Goal: Task Accomplishment & Management: Manage account settings

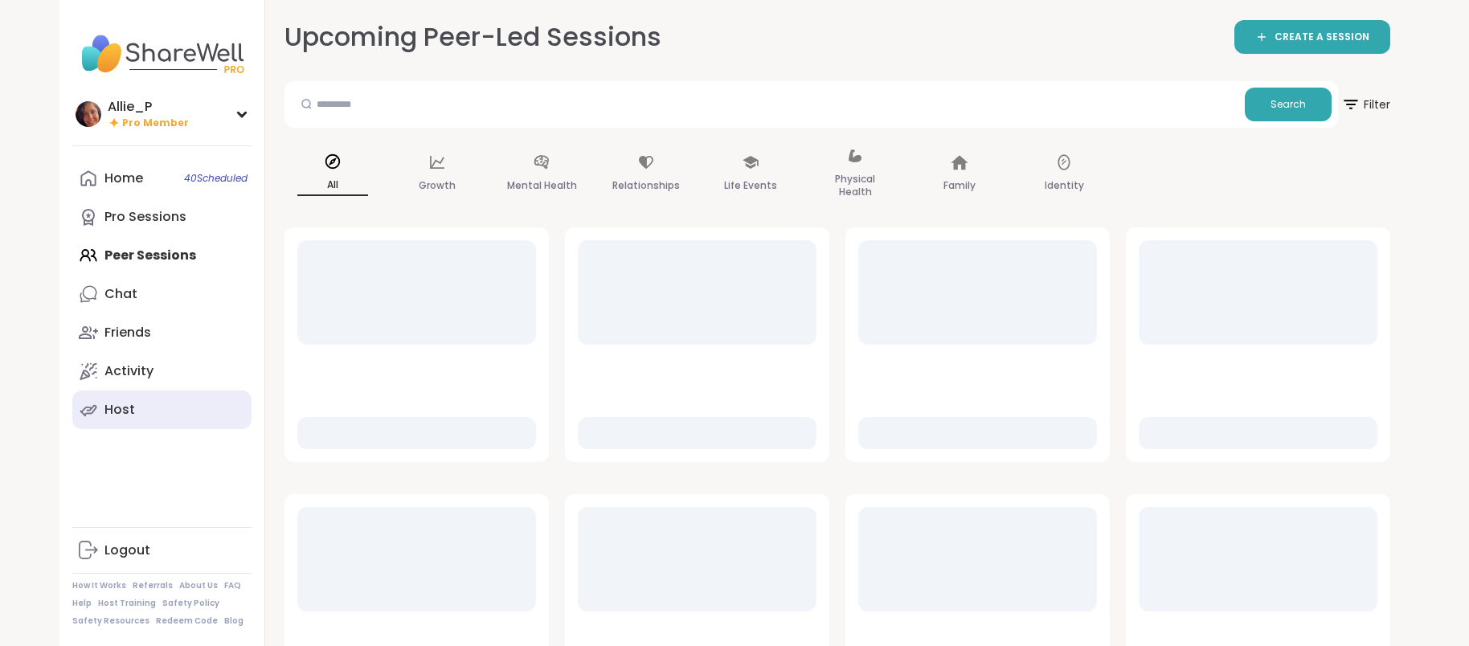
click at [139, 412] on link "Host" at bounding box center [161, 409] width 179 height 39
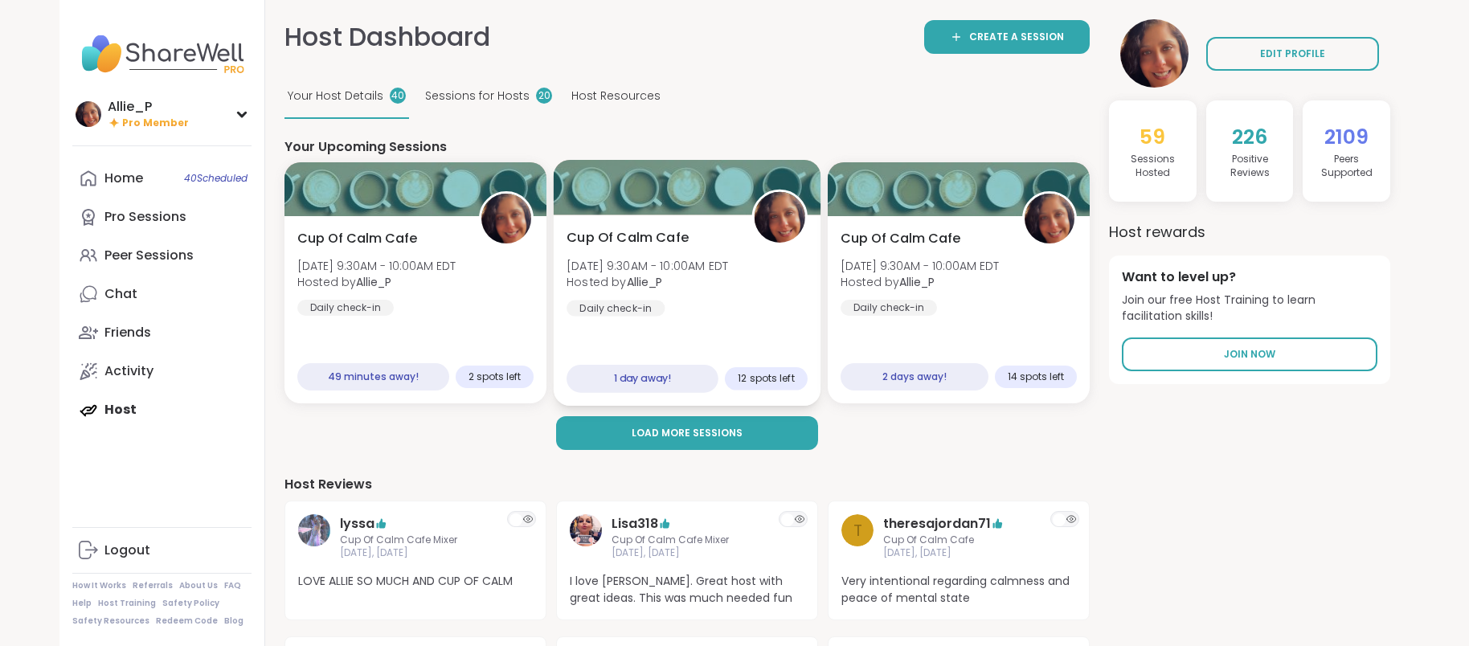
click at [679, 276] on span "Hosted by Allie_P" at bounding box center [646, 282] width 161 height 16
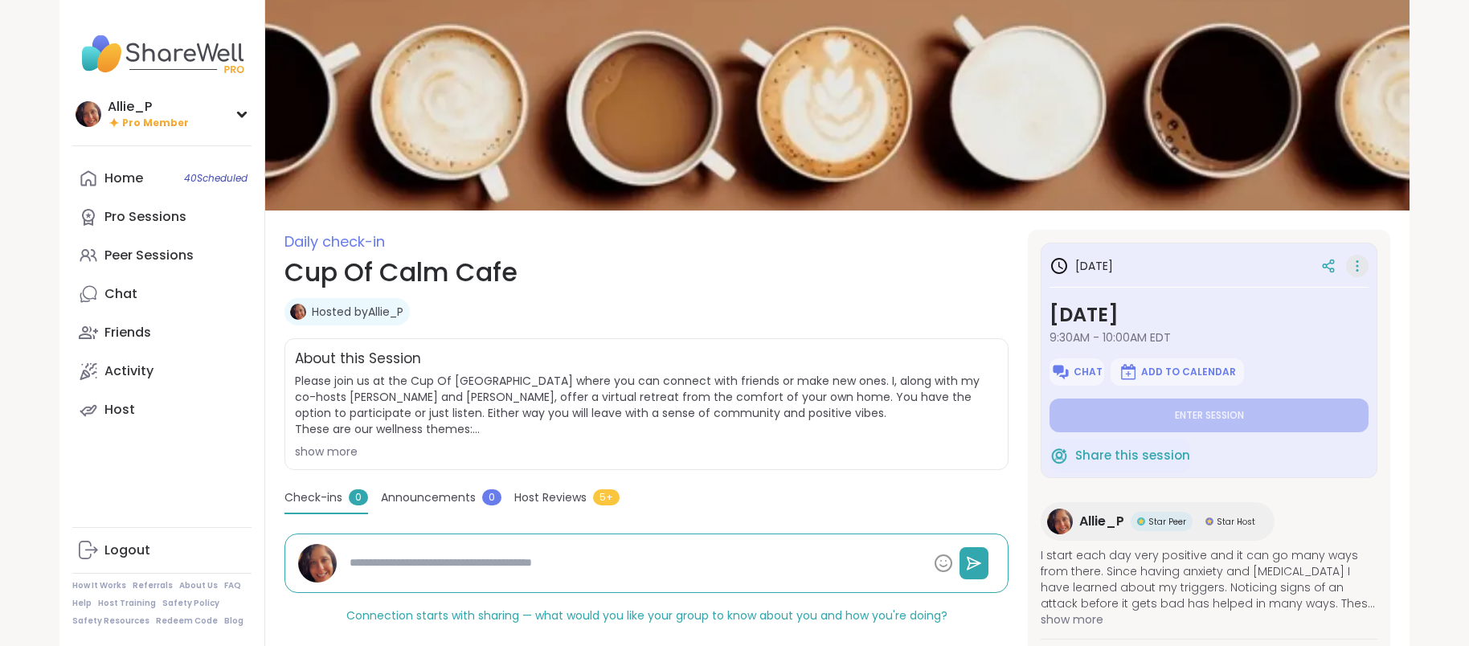
click at [1356, 268] on icon at bounding box center [1357, 266] width 16 height 22
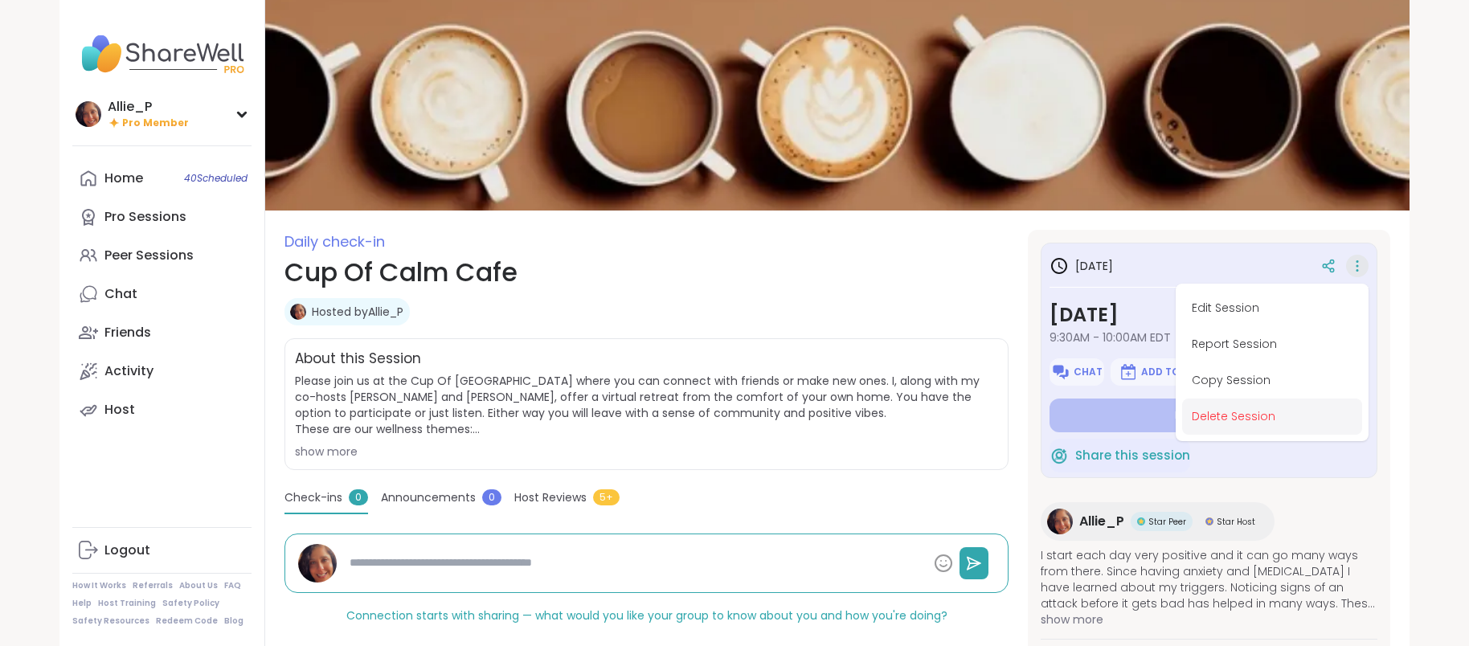
click at [1251, 415] on button "Delete Session" at bounding box center [1272, 416] width 180 height 36
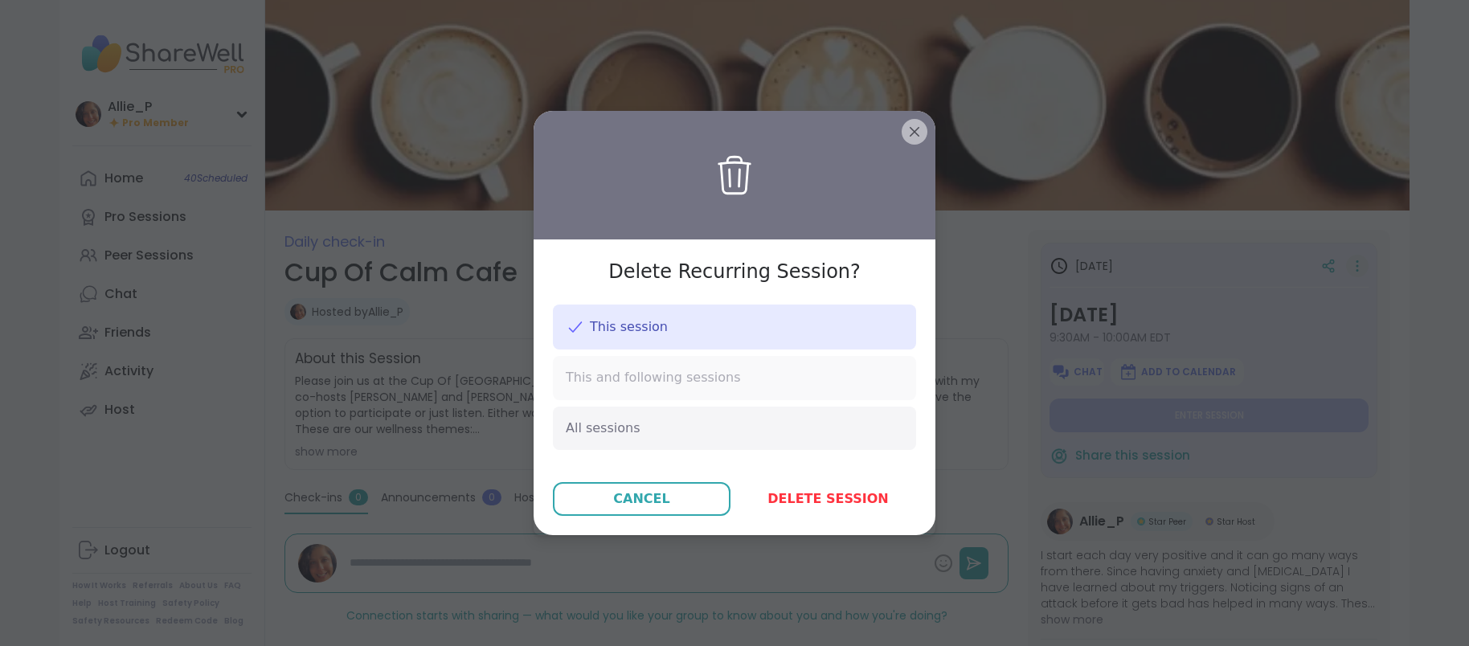
click at [687, 373] on span "This and following sessions" at bounding box center [653, 378] width 175 height 18
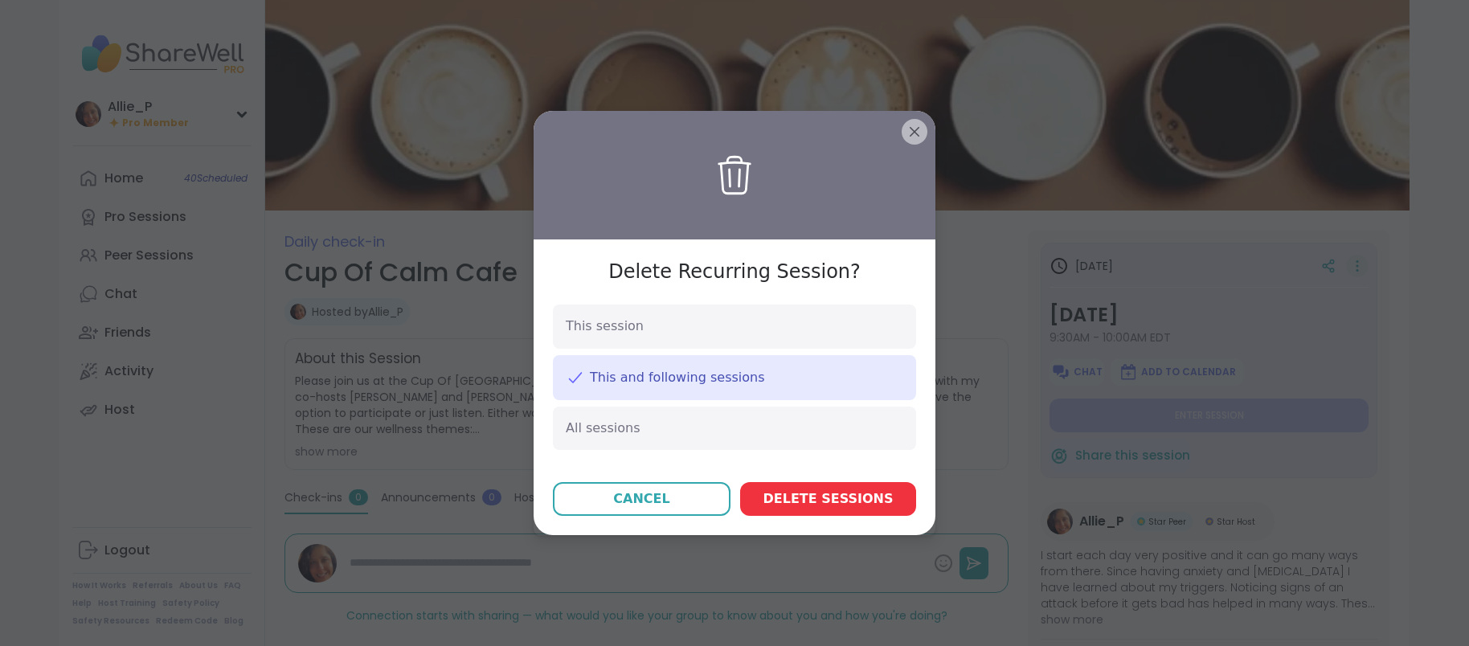
click at [868, 504] on span "Delete session s" at bounding box center [828, 498] width 130 height 19
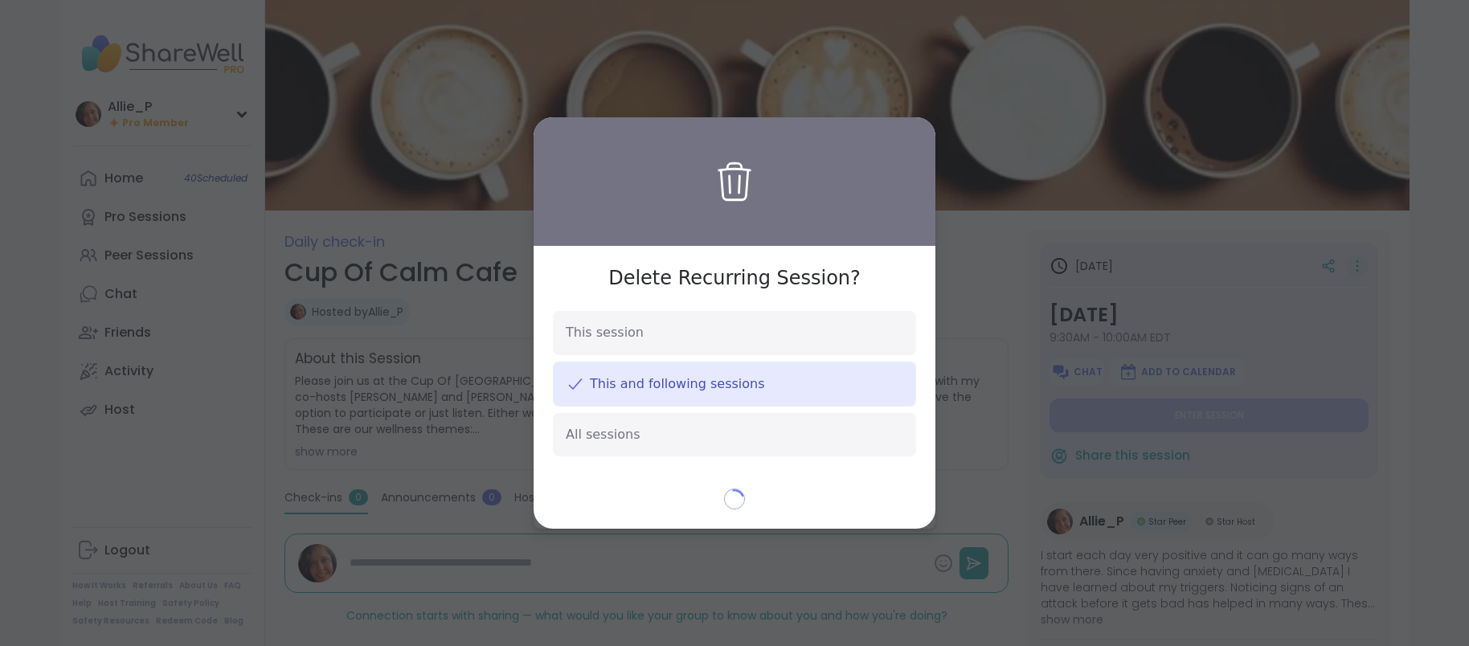
type textarea "*"
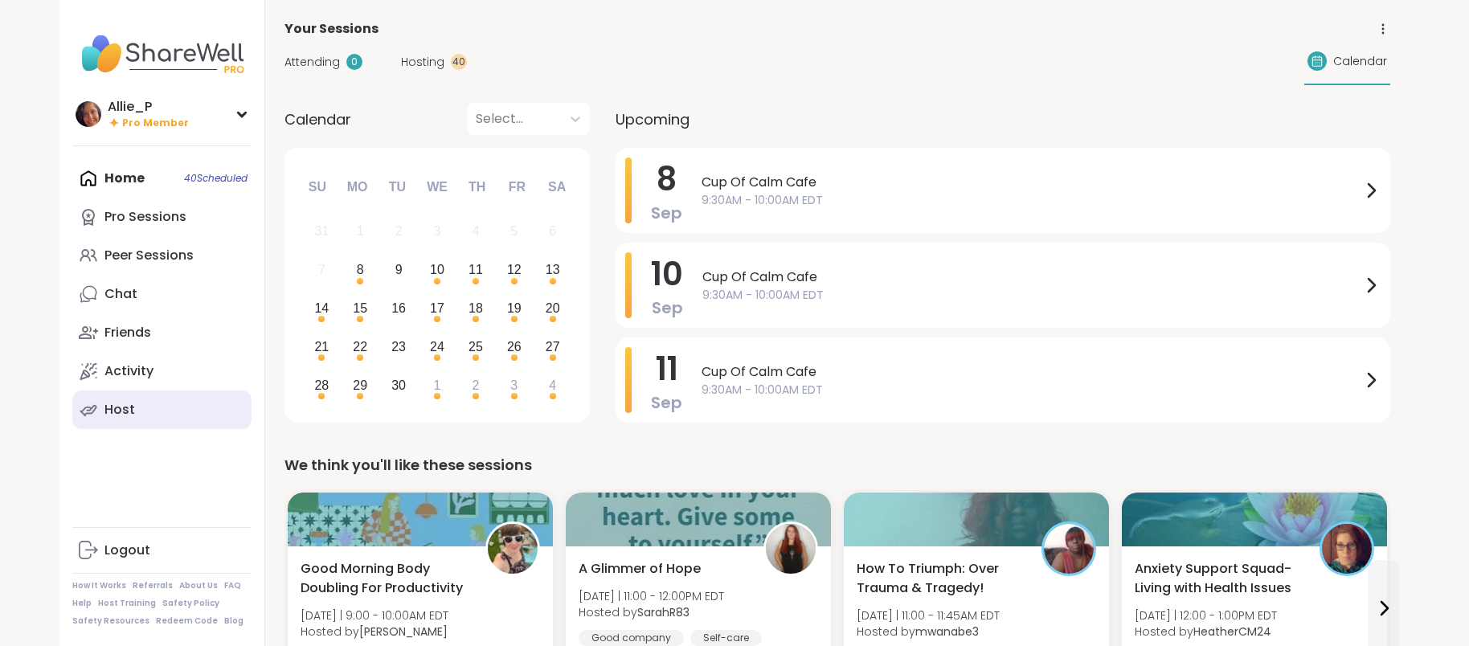
click at [153, 411] on link "Host" at bounding box center [161, 409] width 179 height 39
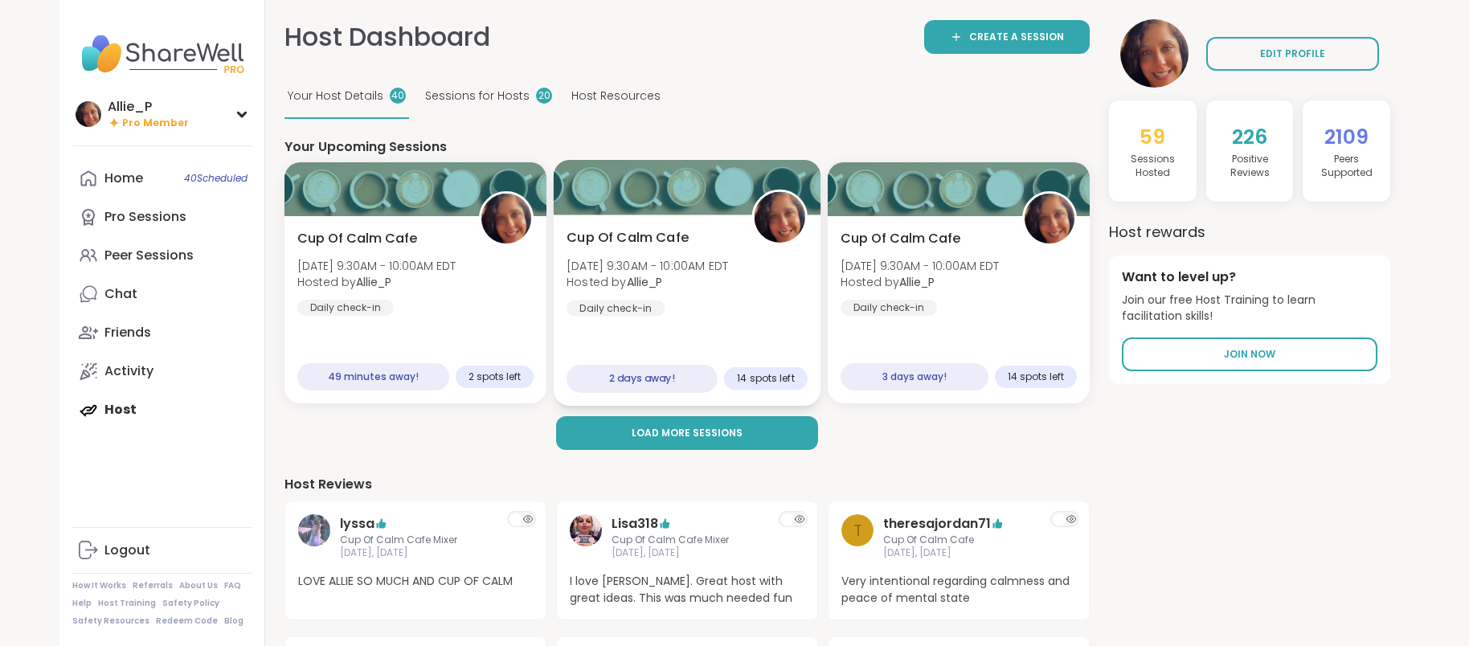
click at [713, 316] on div "Cup Of Calm Cafe Wed, Sep 10 | 9:30AM - 10:00AM EDT Hosted by Allie_P Daily che…" at bounding box center [686, 272] width 241 height 88
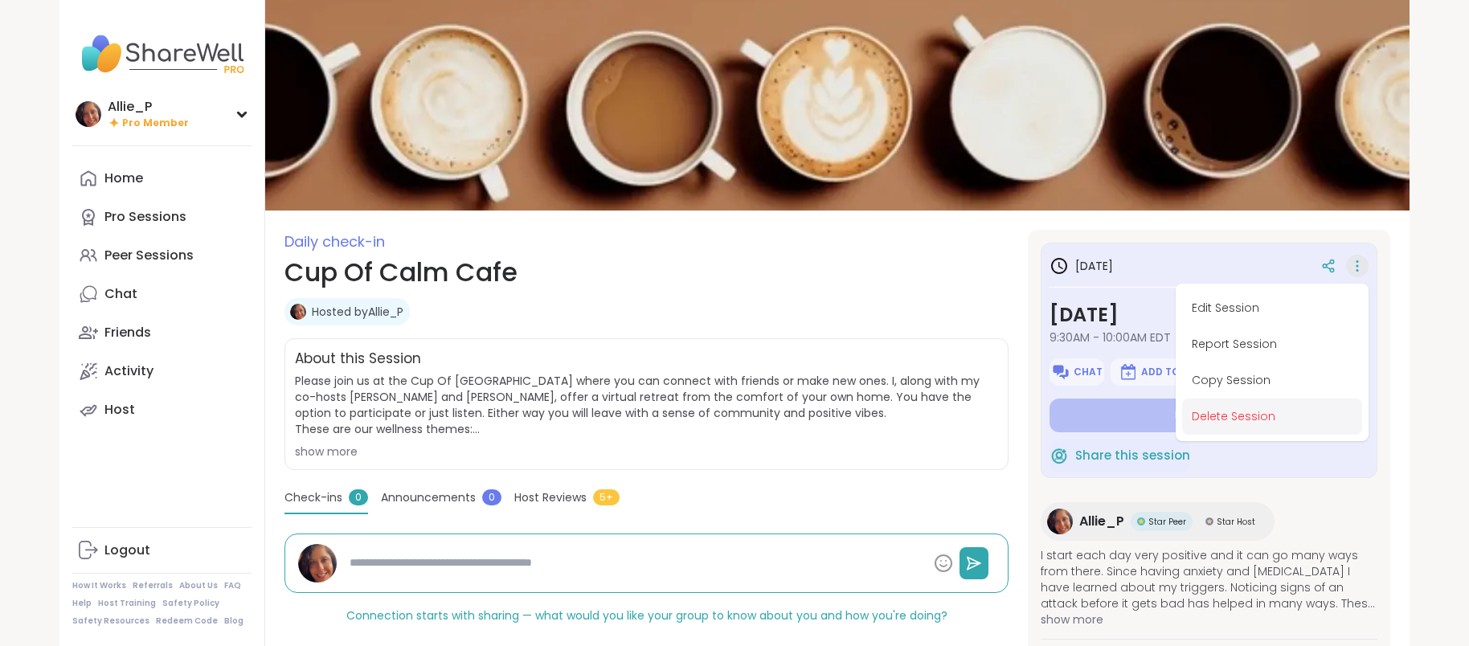
click at [1216, 414] on button "Delete Session" at bounding box center [1272, 416] width 180 height 36
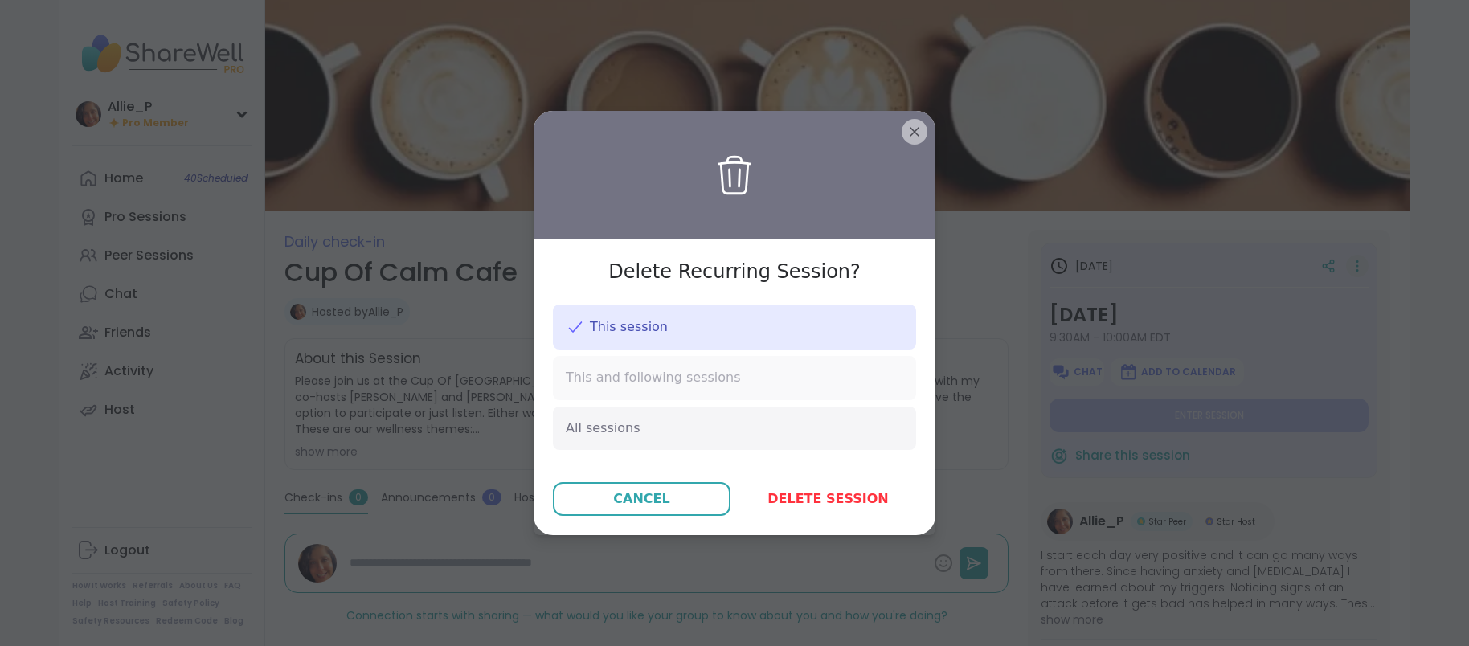
click at [684, 381] on span "This and following sessions" at bounding box center [653, 378] width 175 height 18
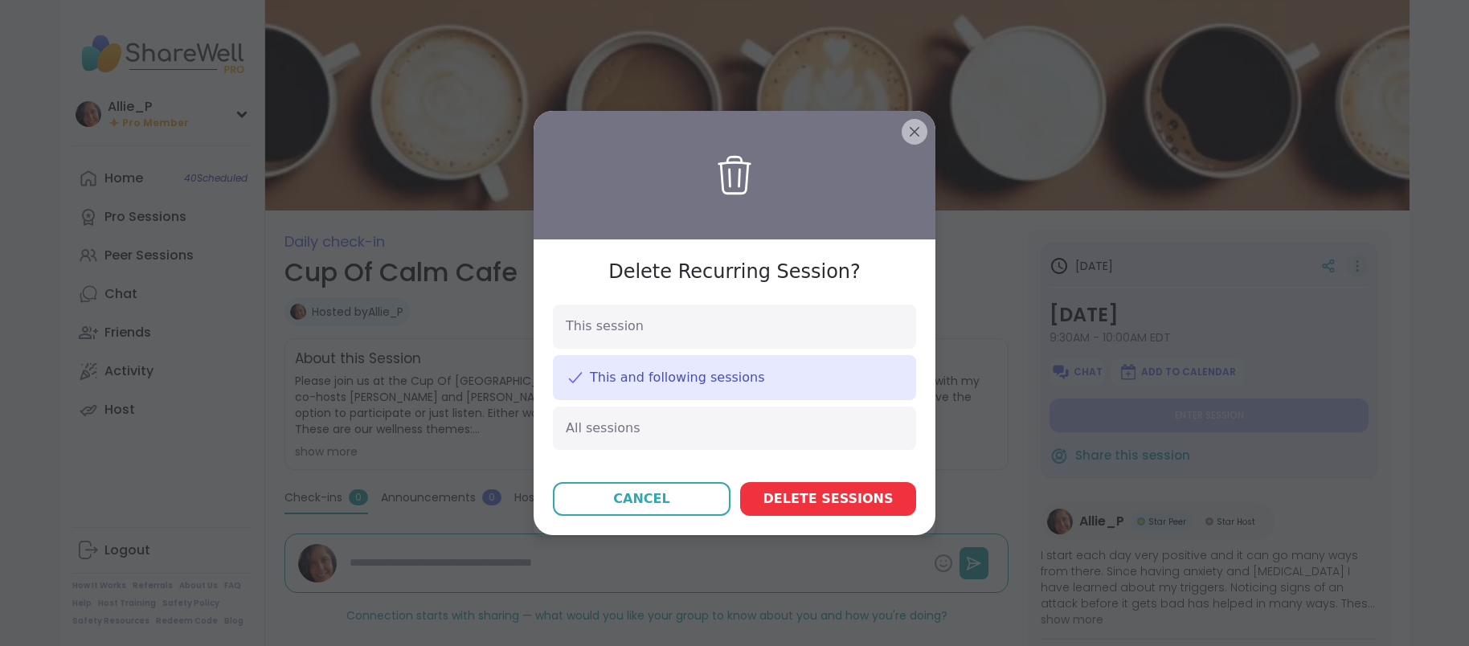
click at [860, 506] on span "Delete session s" at bounding box center [828, 498] width 130 height 19
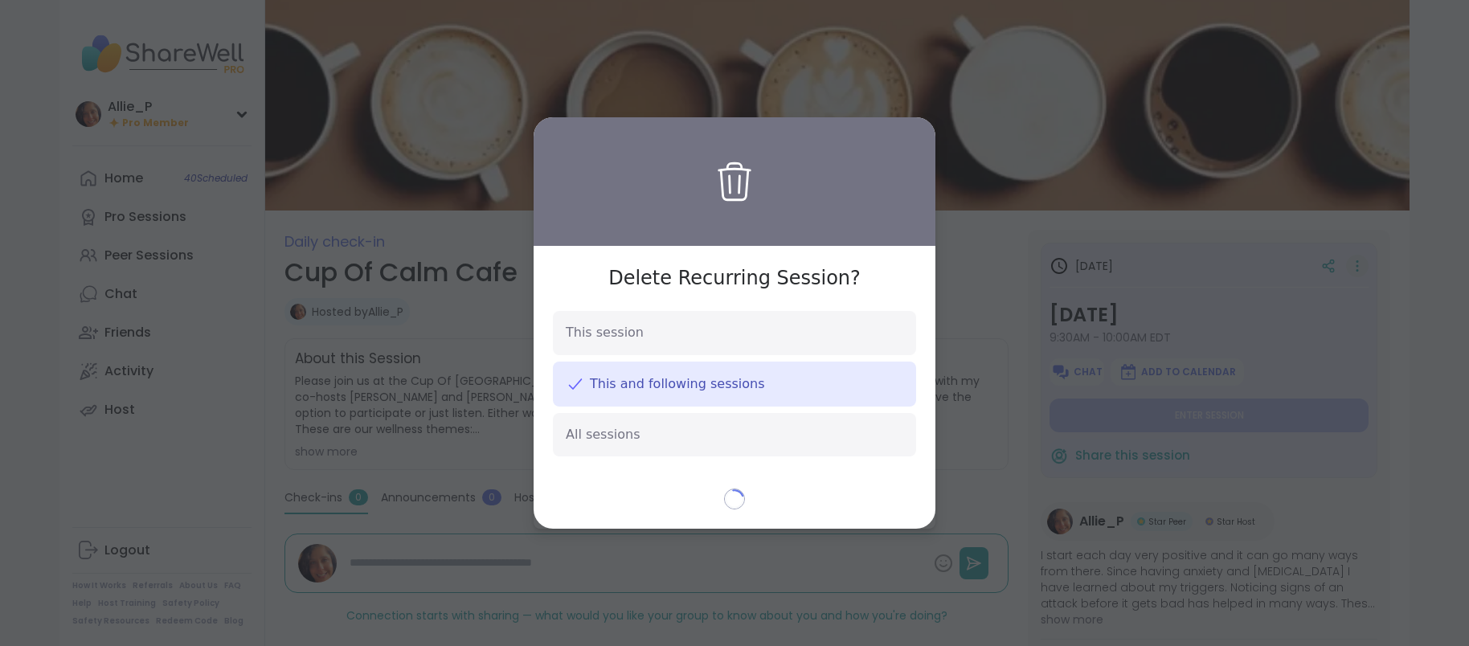
type textarea "*"
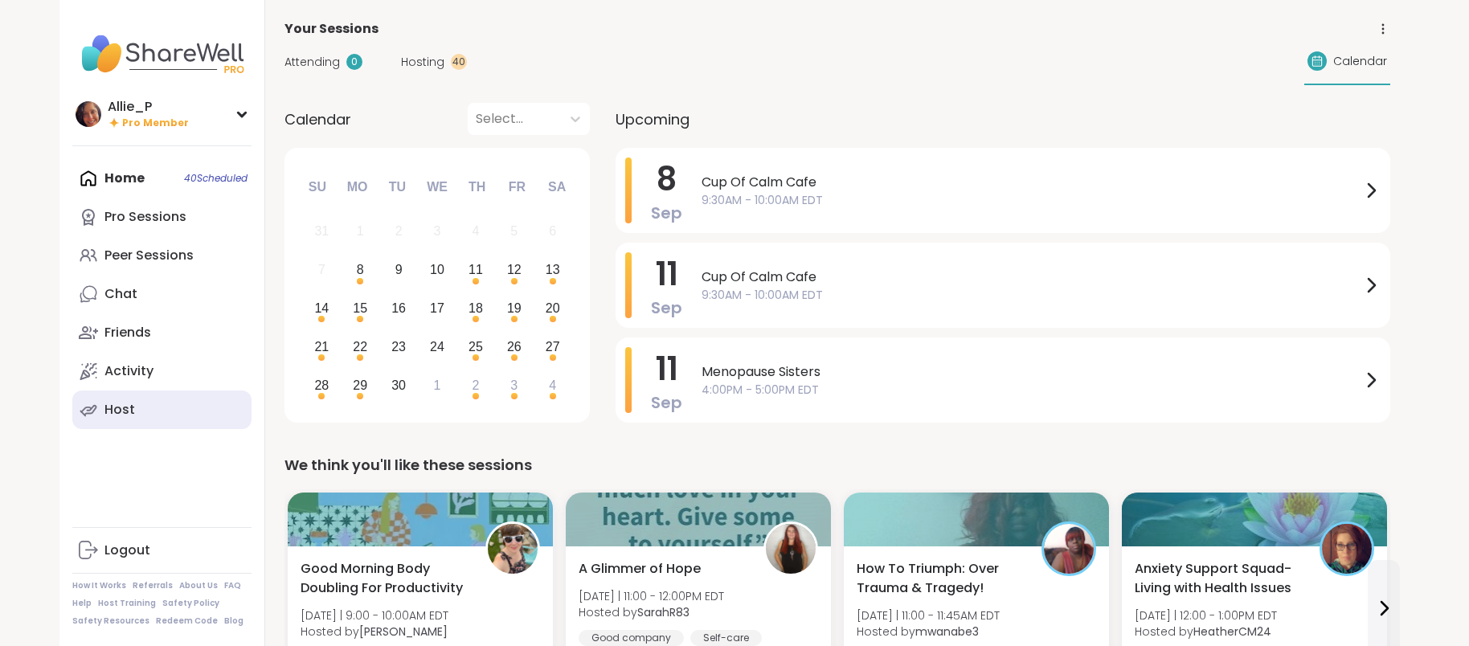
click at [147, 411] on link "Host" at bounding box center [161, 409] width 179 height 39
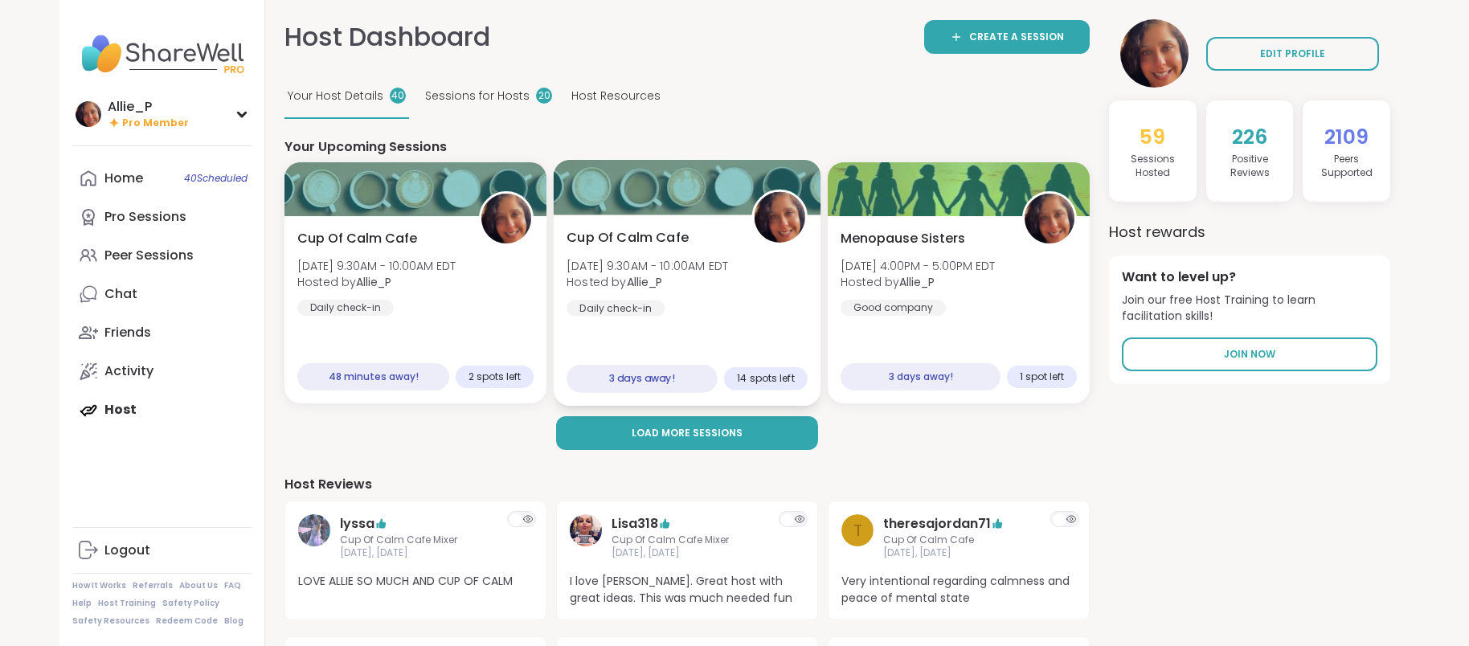
click at [676, 298] on div "Cup Of Calm Cafe Thu, Sep 11 | 9:30AM - 10:00AM EDT Hosted by Allie_P Daily che…" at bounding box center [686, 272] width 241 height 88
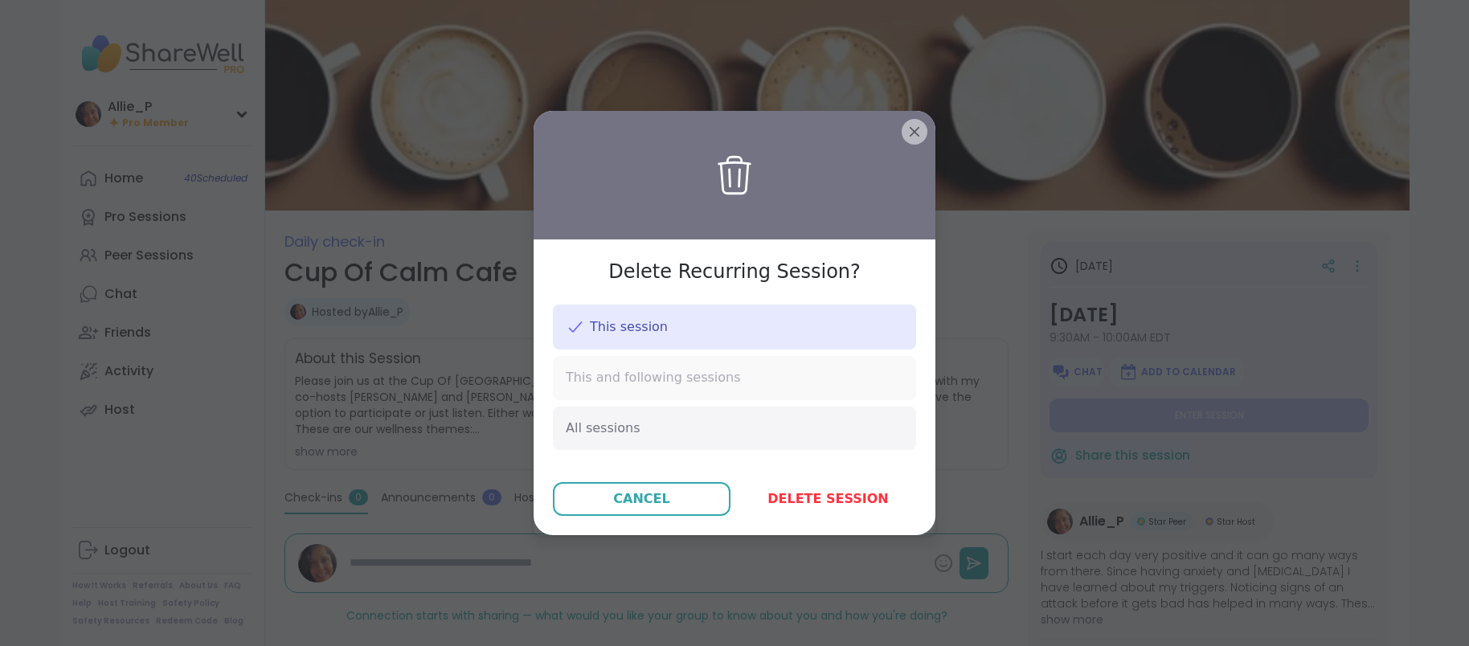
click at [654, 381] on span "This and following sessions" at bounding box center [653, 378] width 175 height 18
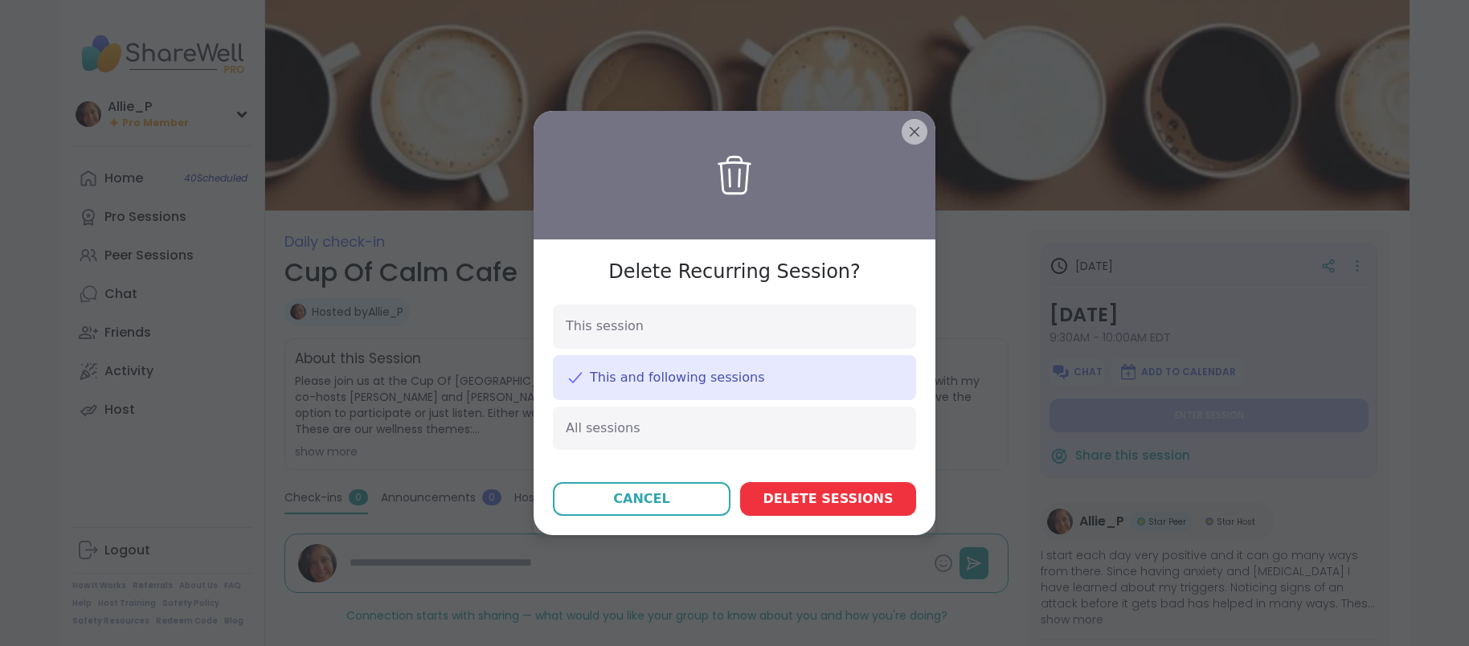
click at [827, 497] on span "Delete session s" at bounding box center [828, 498] width 130 height 19
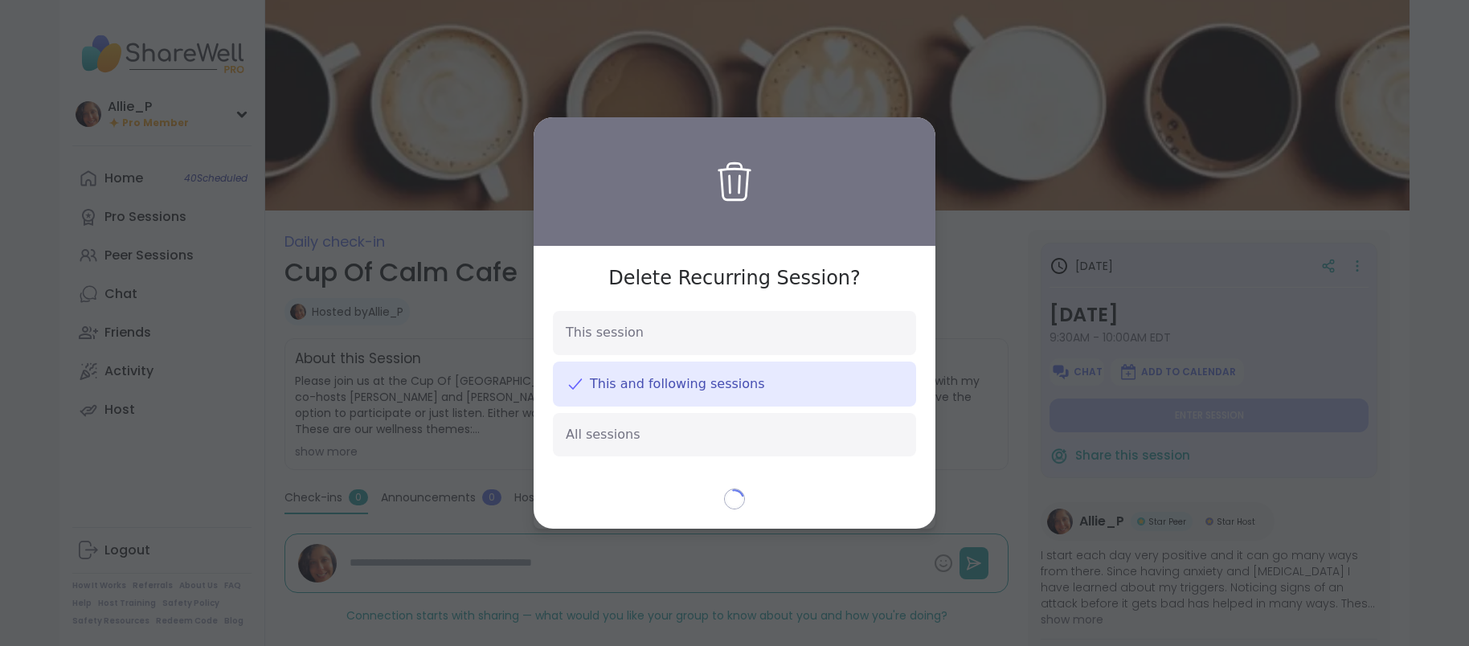
type textarea "*"
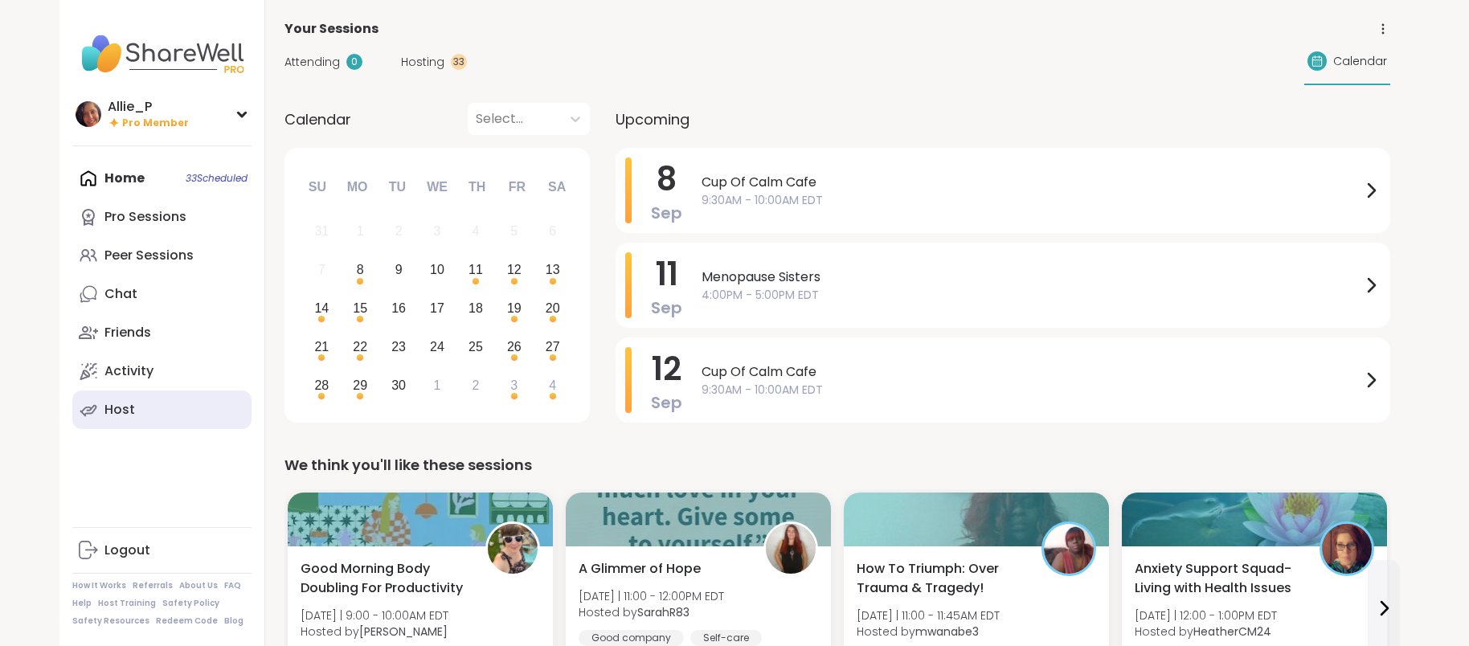
click at [125, 407] on div "Host" at bounding box center [119, 410] width 31 height 18
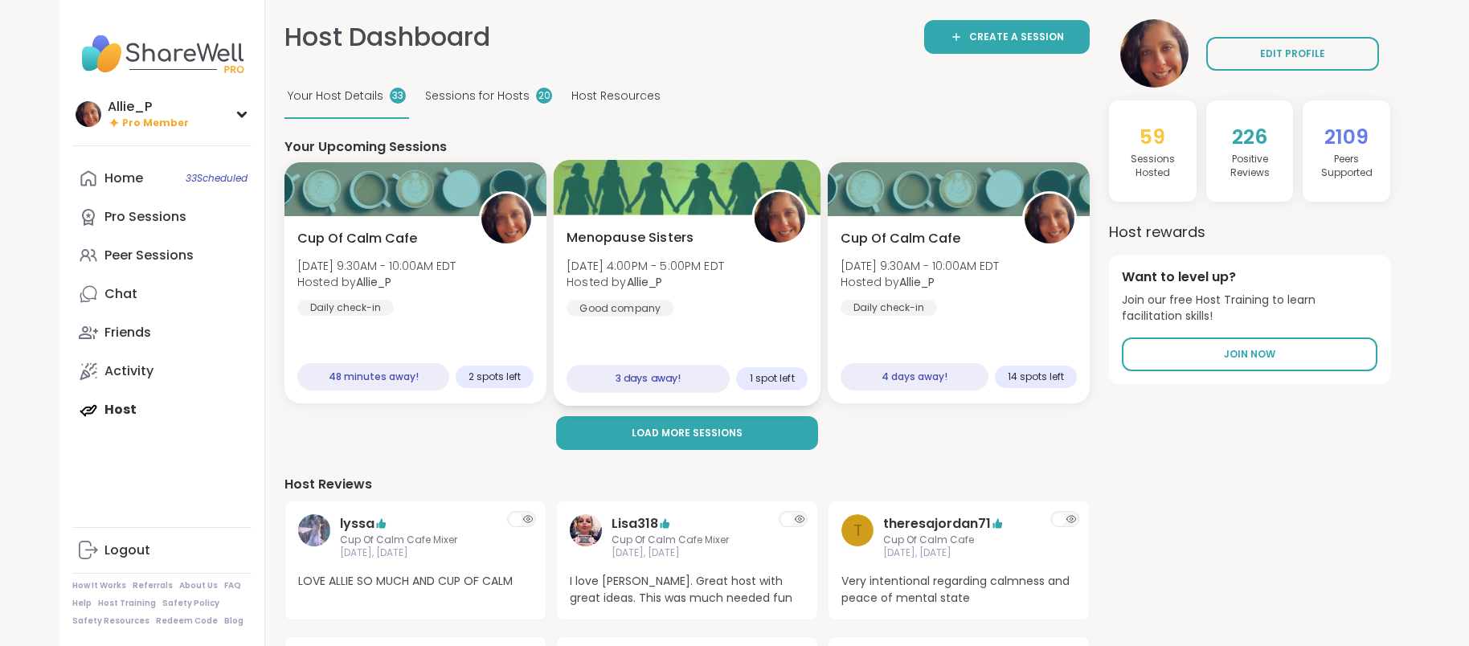
click at [632, 307] on div "Good company" at bounding box center [620, 308] width 108 height 16
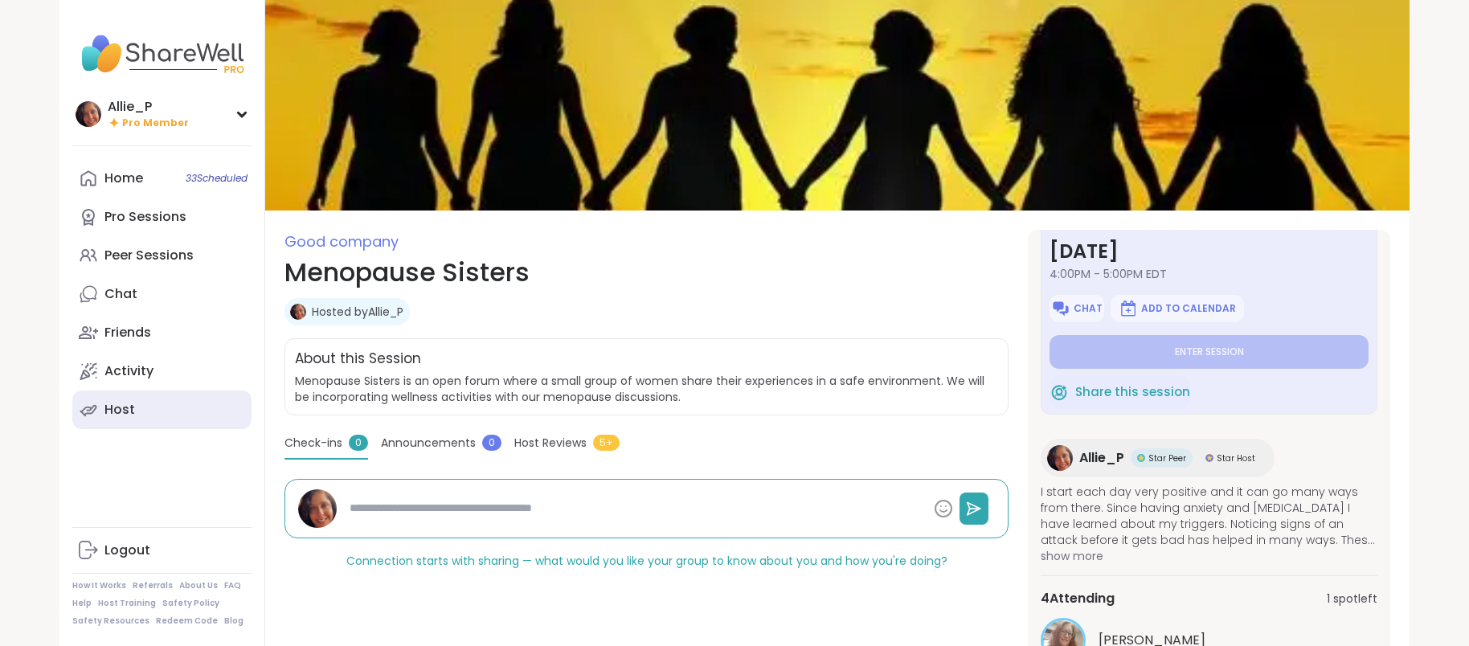
click at [124, 413] on div "Host" at bounding box center [119, 410] width 31 height 18
type textarea "*"
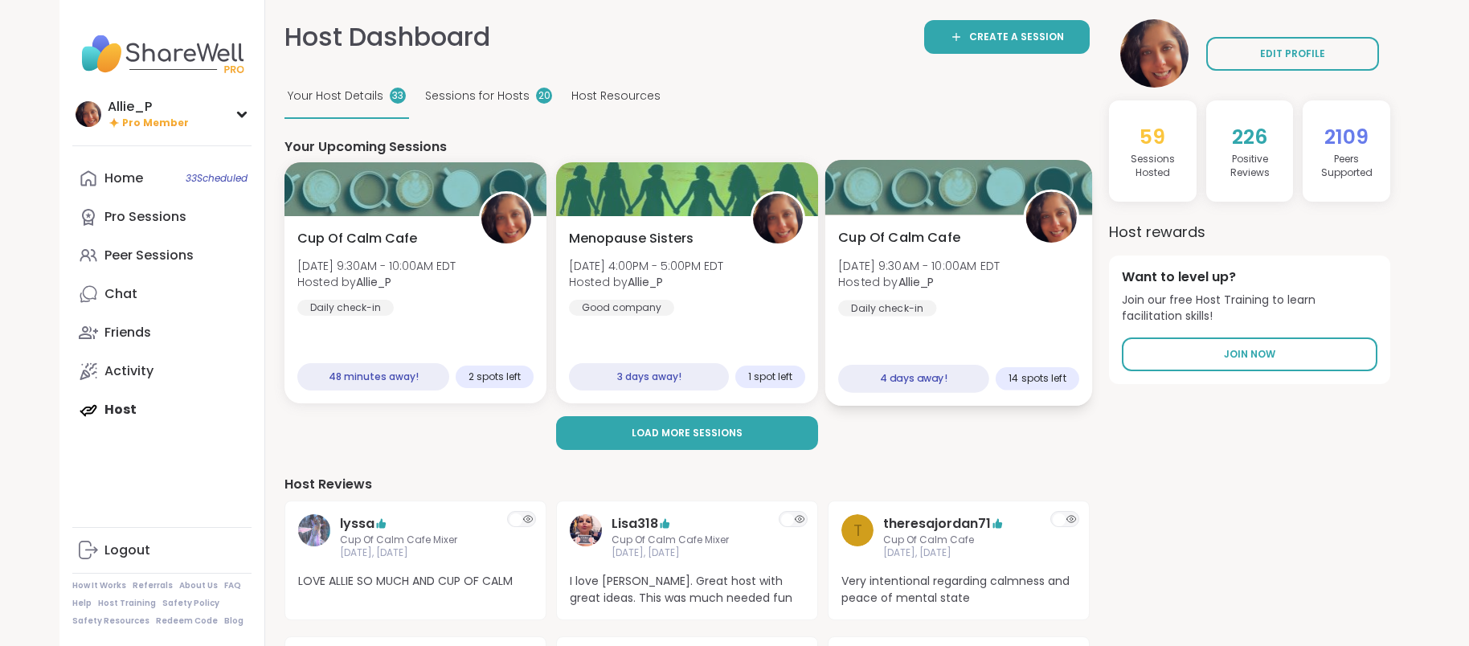
click at [978, 297] on div "Cup Of Calm Cafe Fri, Sep 12 | 9:30AM - 10:00AM EDT Hosted by Allie_P Daily che…" at bounding box center [958, 272] width 241 height 88
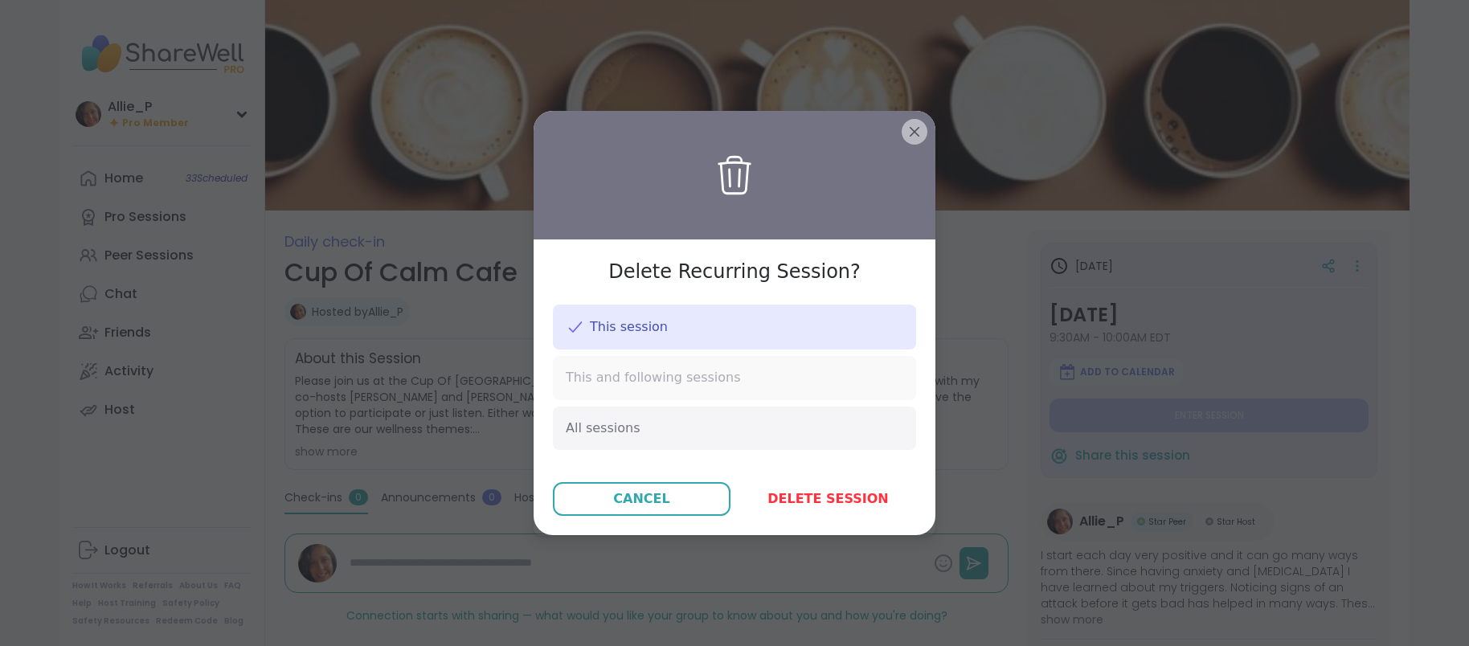
click at [623, 381] on span "This and following sessions" at bounding box center [653, 378] width 175 height 18
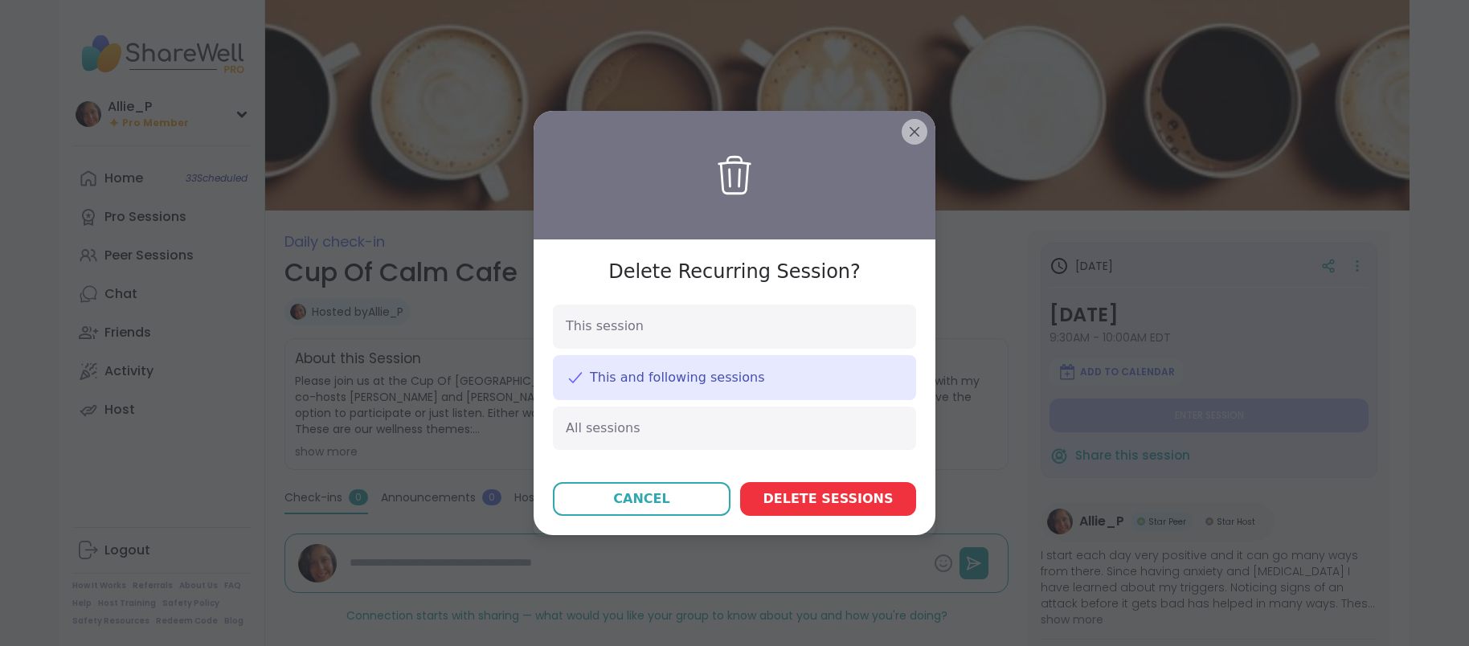
click at [853, 504] on span "Delete session s" at bounding box center [828, 498] width 130 height 19
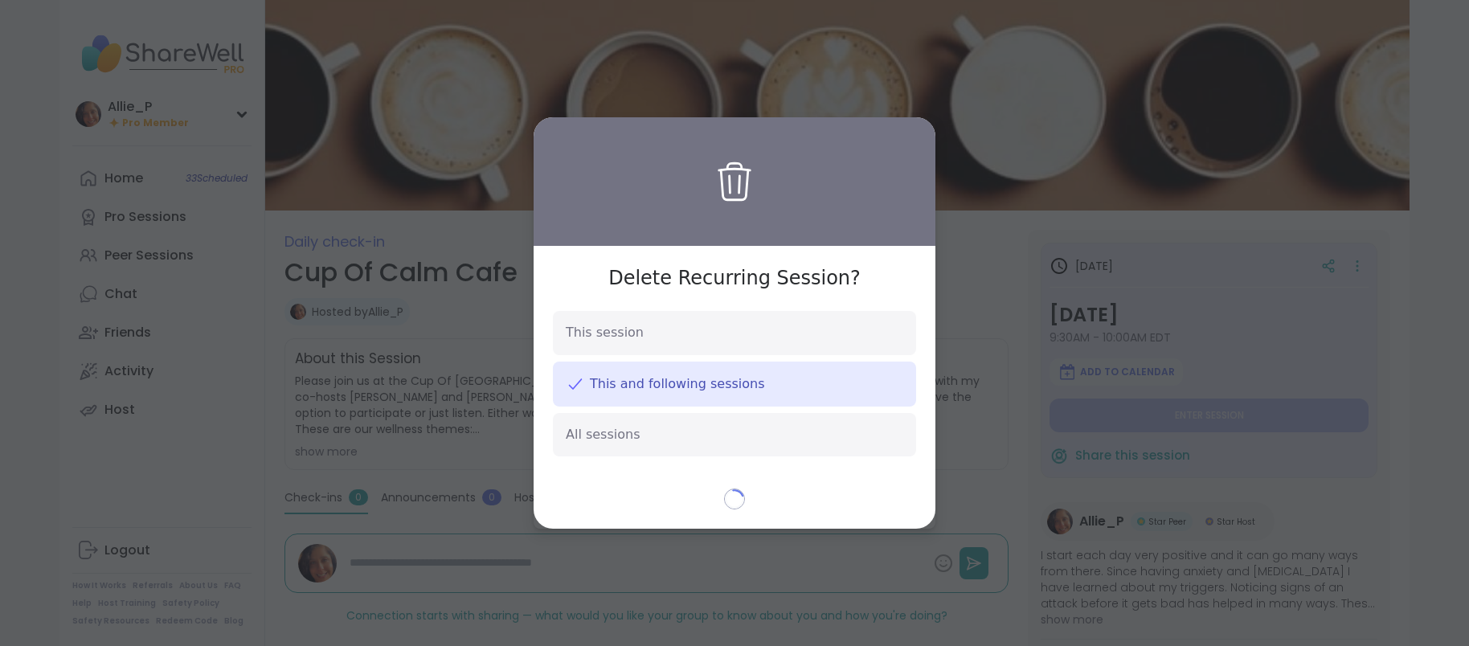
type textarea "*"
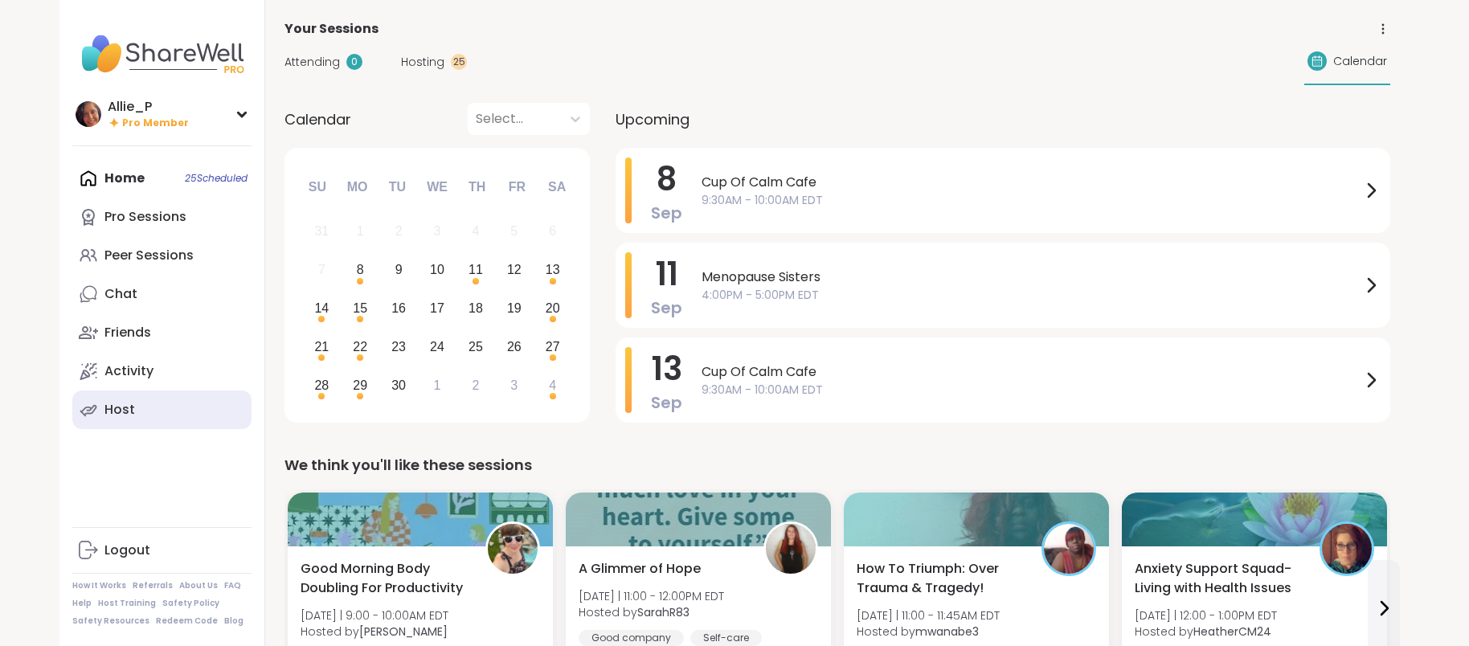
click at [125, 410] on div "Host" at bounding box center [119, 410] width 31 height 18
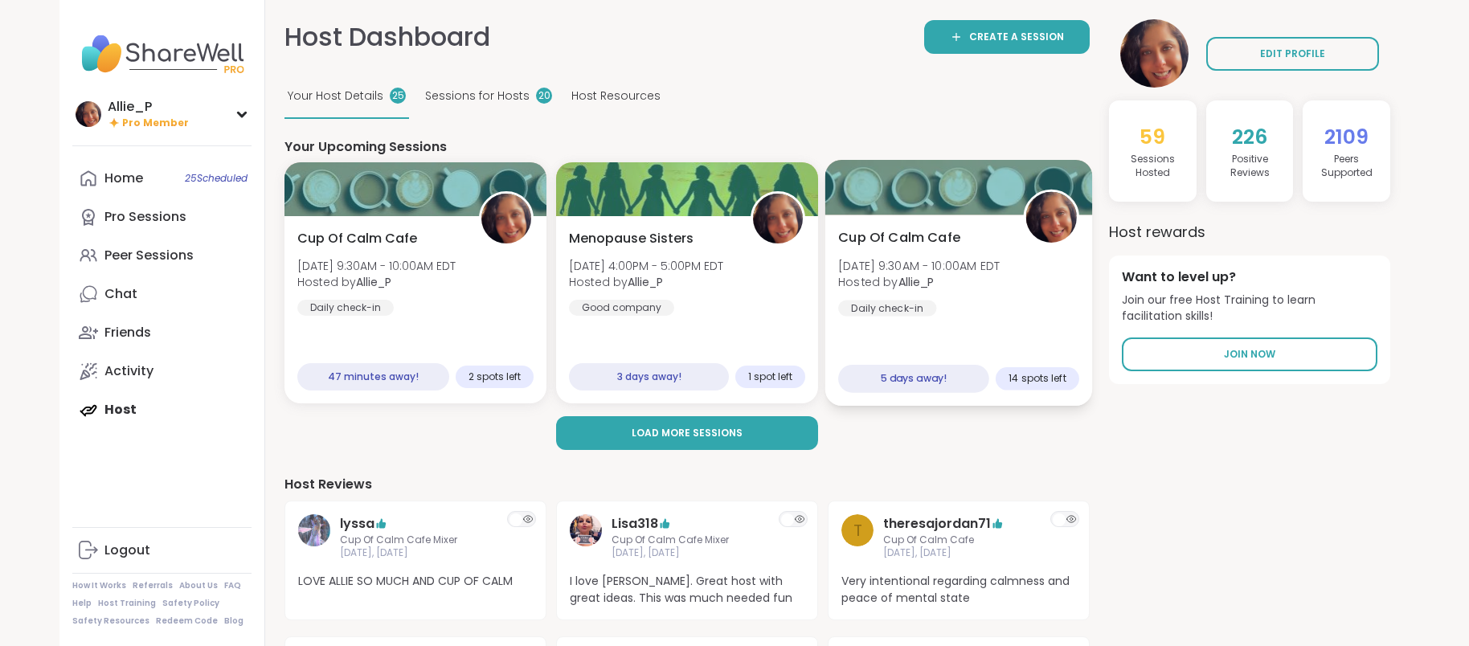
click at [946, 288] on span "Hosted by [PERSON_NAME]" at bounding box center [918, 282] width 161 height 16
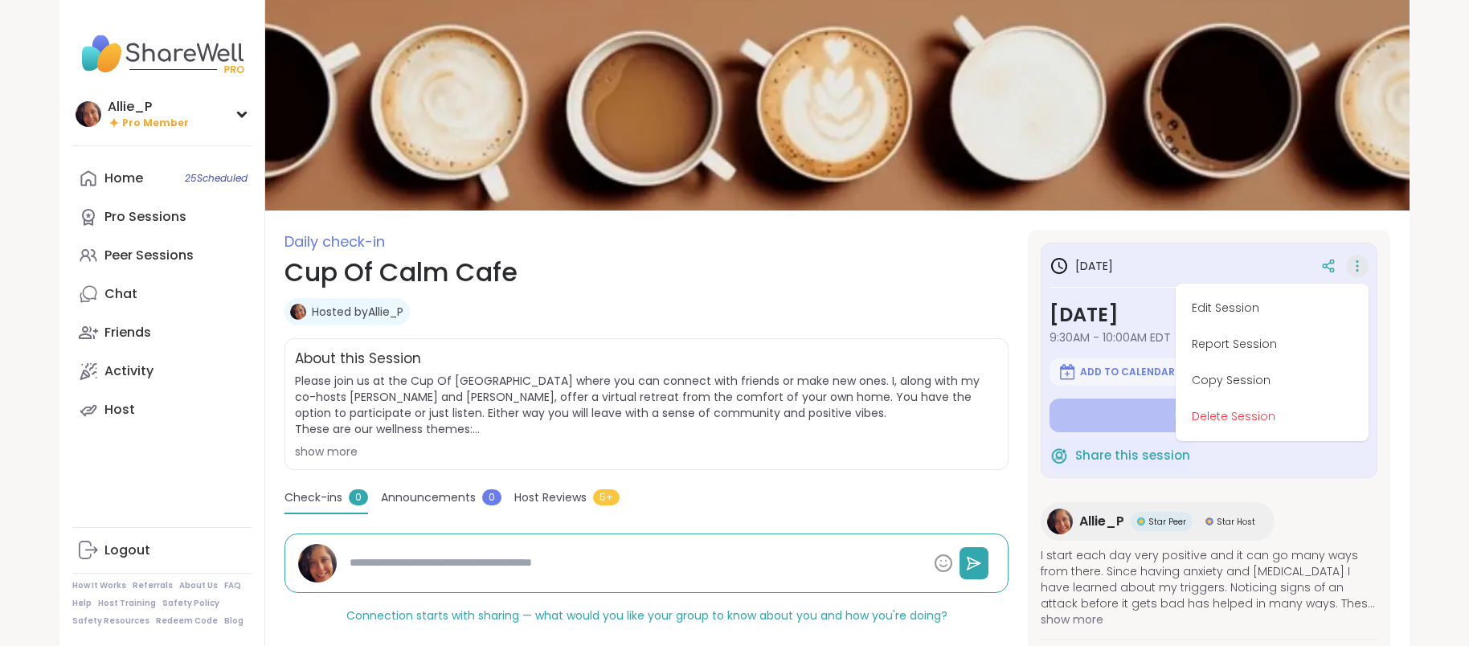
click at [1249, 415] on button "Delete Session" at bounding box center [1272, 416] width 180 height 36
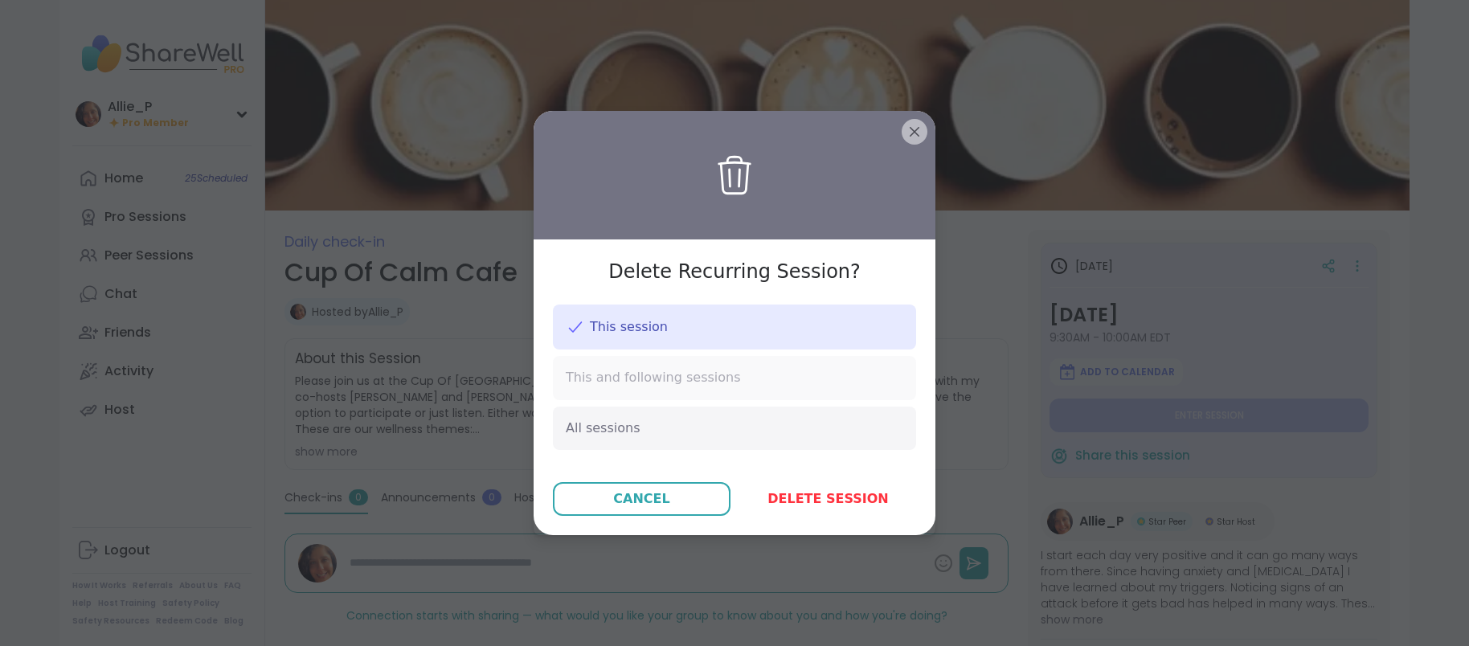
click at [674, 370] on span "This and following sessions" at bounding box center [653, 378] width 175 height 18
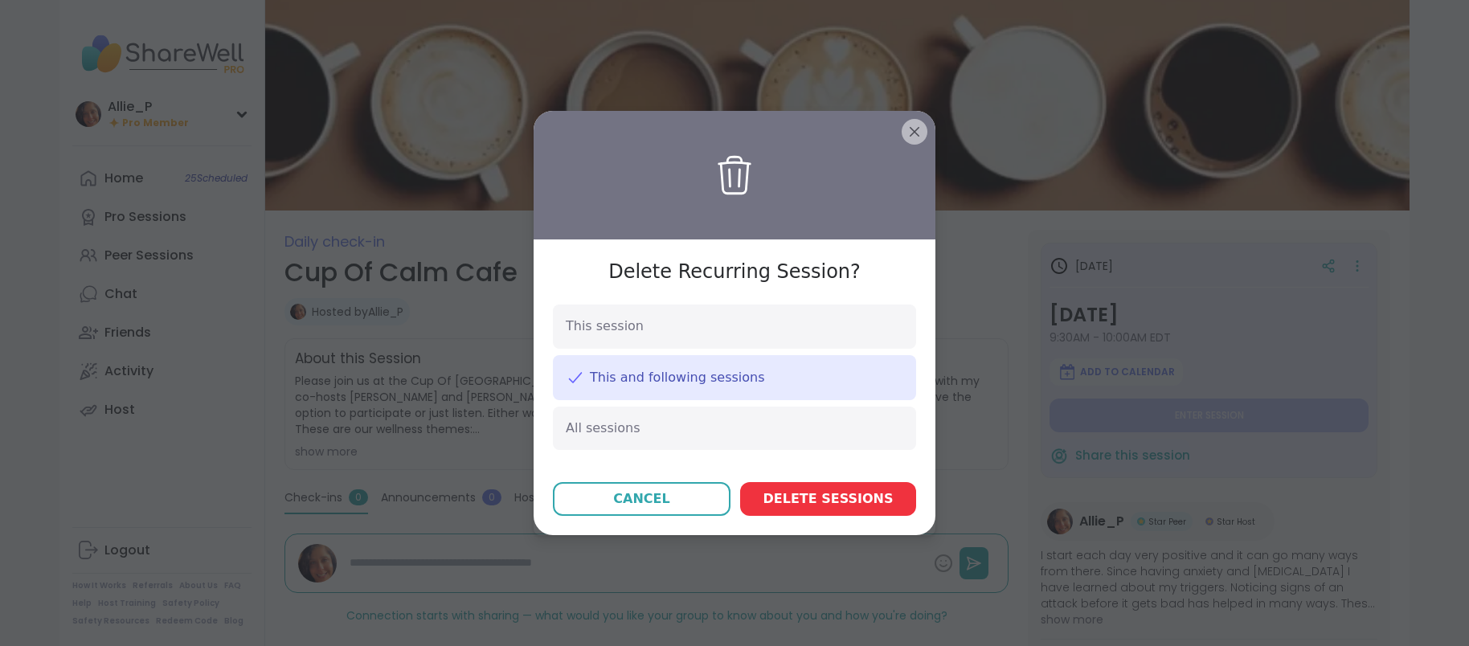
click at [823, 503] on span "Delete session s" at bounding box center [828, 498] width 130 height 19
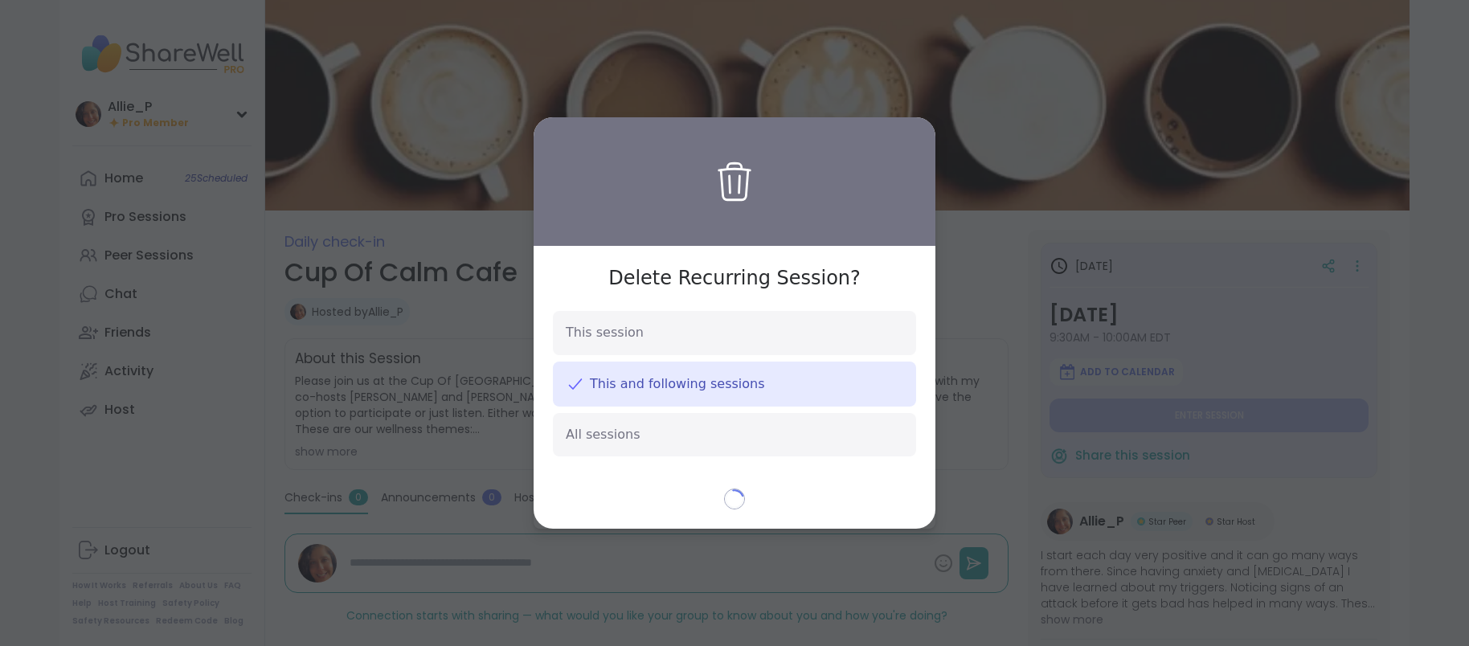
type textarea "*"
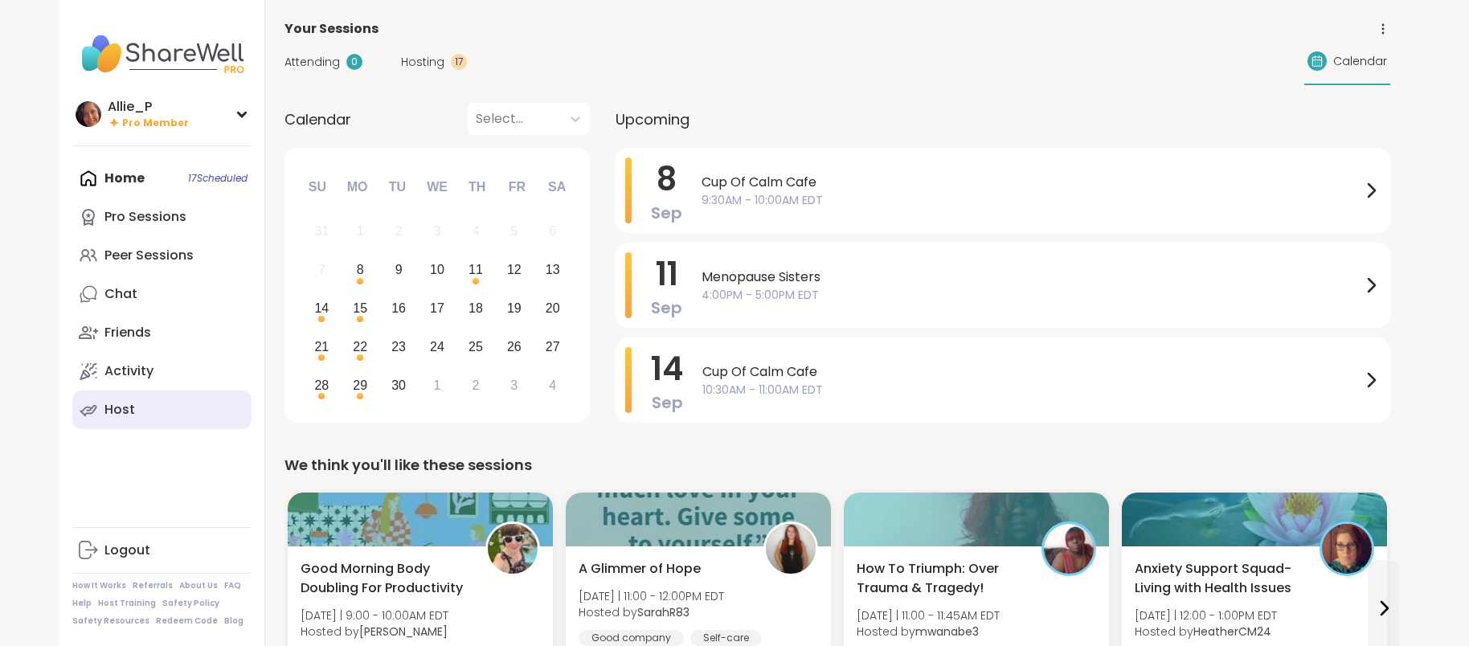
click at [150, 413] on link "Host" at bounding box center [161, 409] width 179 height 39
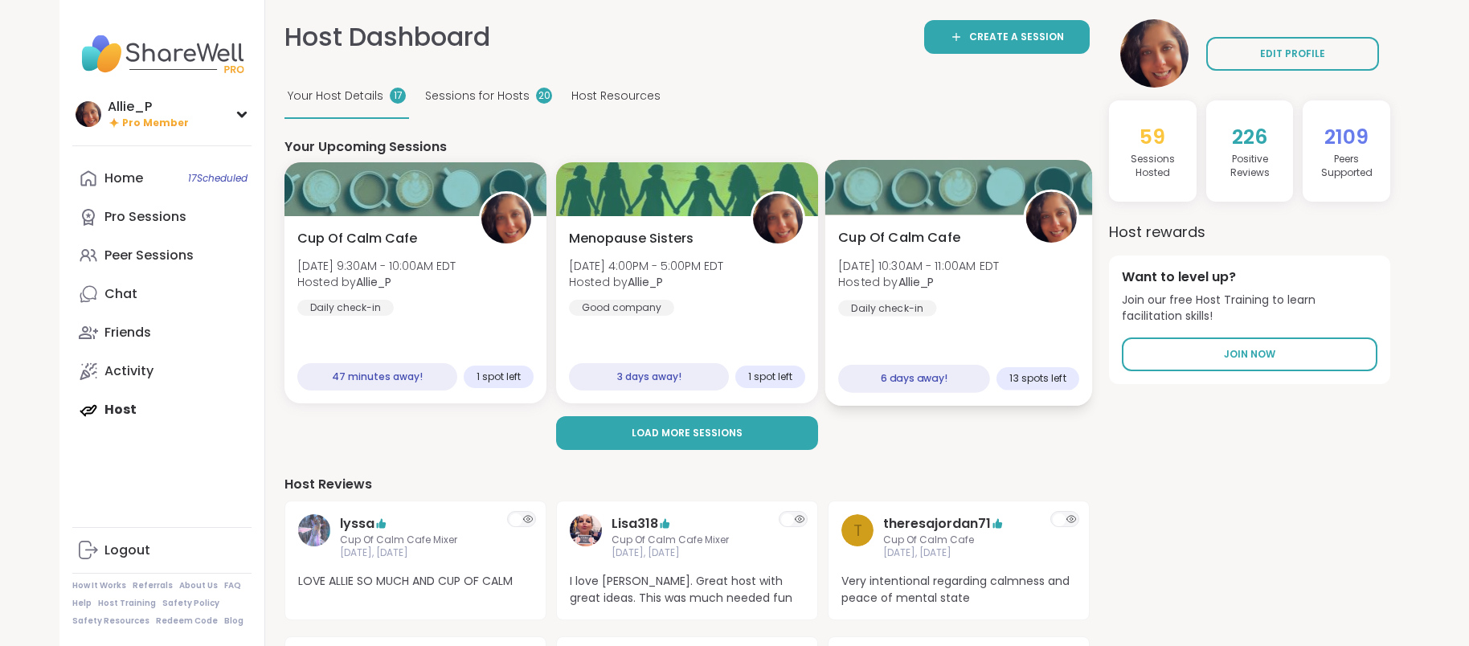
click at [980, 270] on span "Sun, Sep 14 | 10:30AM - 11:00AM EDT" at bounding box center [918, 266] width 161 height 16
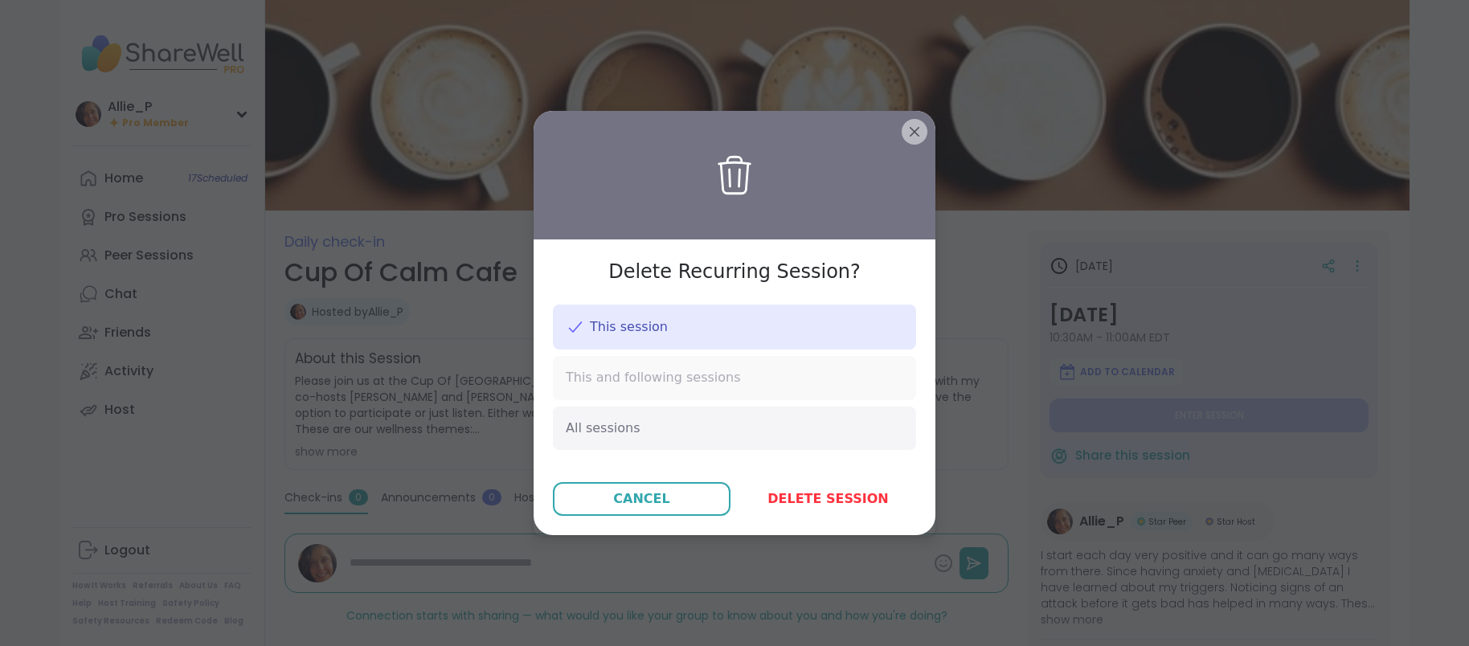
click at [609, 379] on span "This and following sessions" at bounding box center [653, 378] width 175 height 18
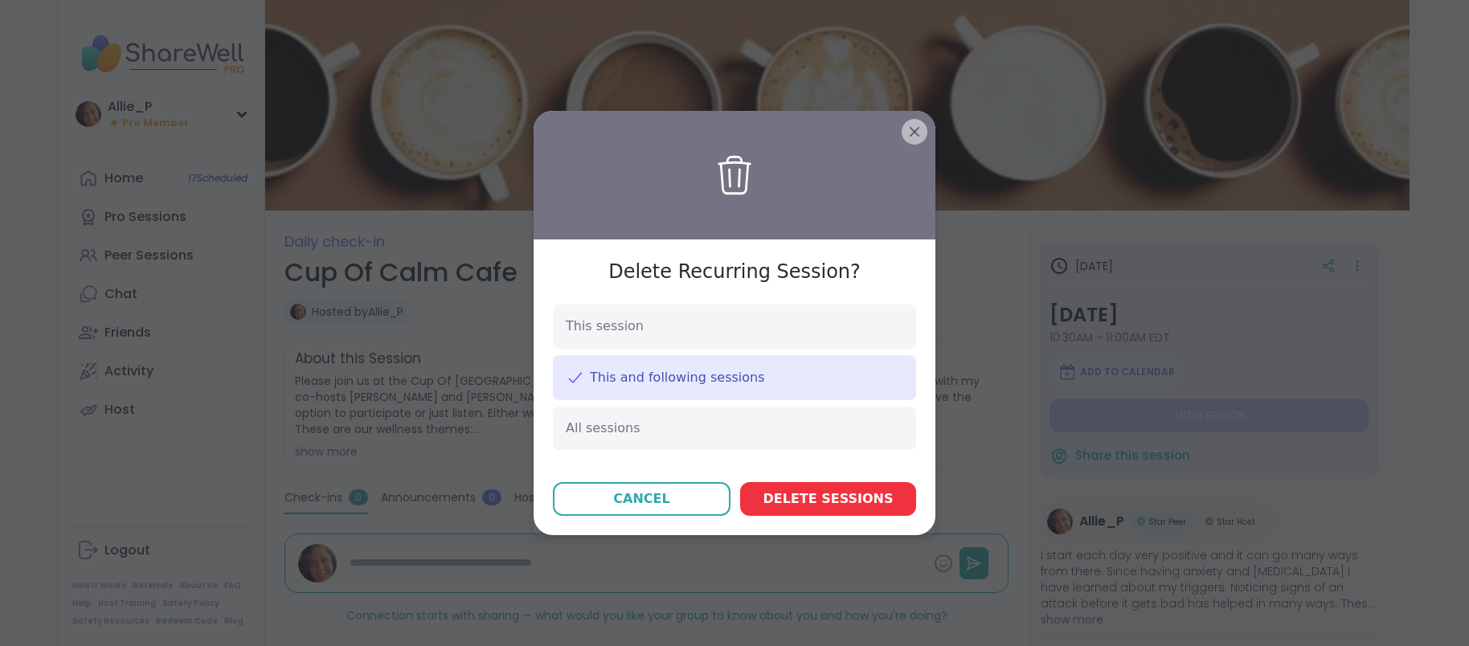
click at [830, 503] on span "Delete session s" at bounding box center [828, 498] width 130 height 19
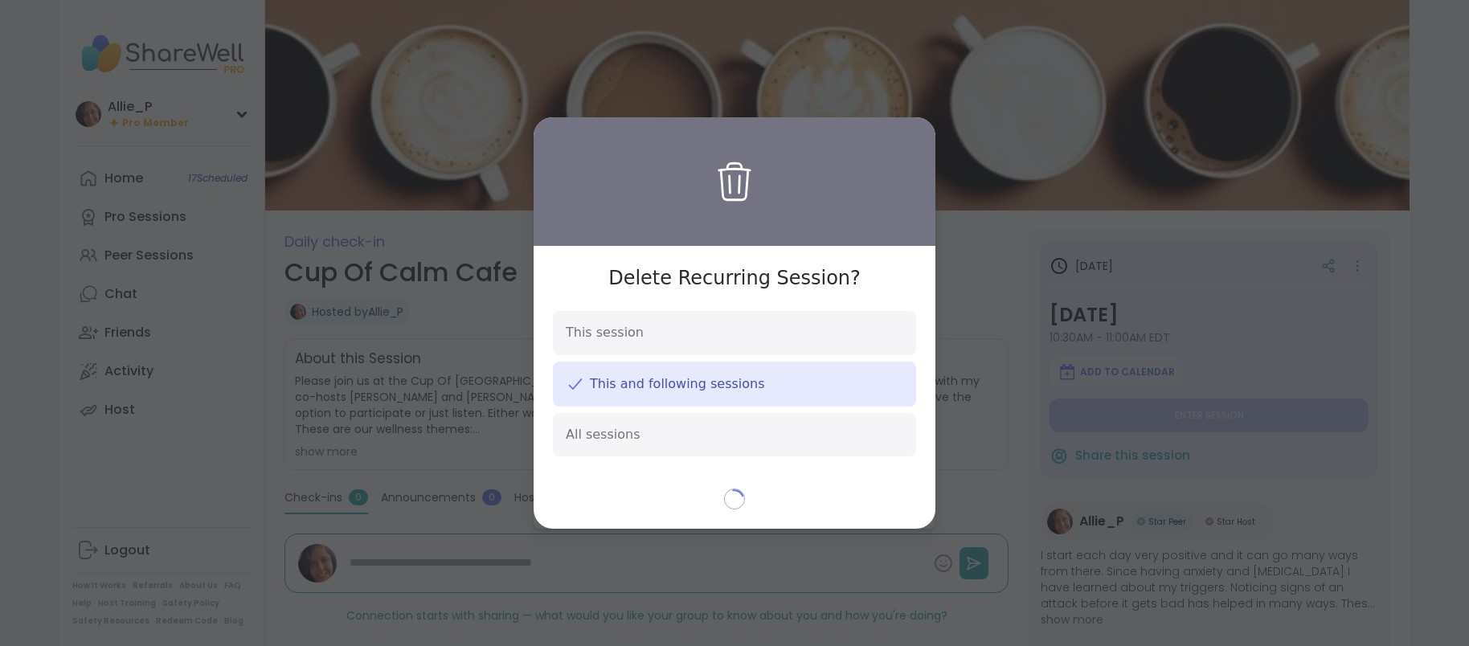
type textarea "*"
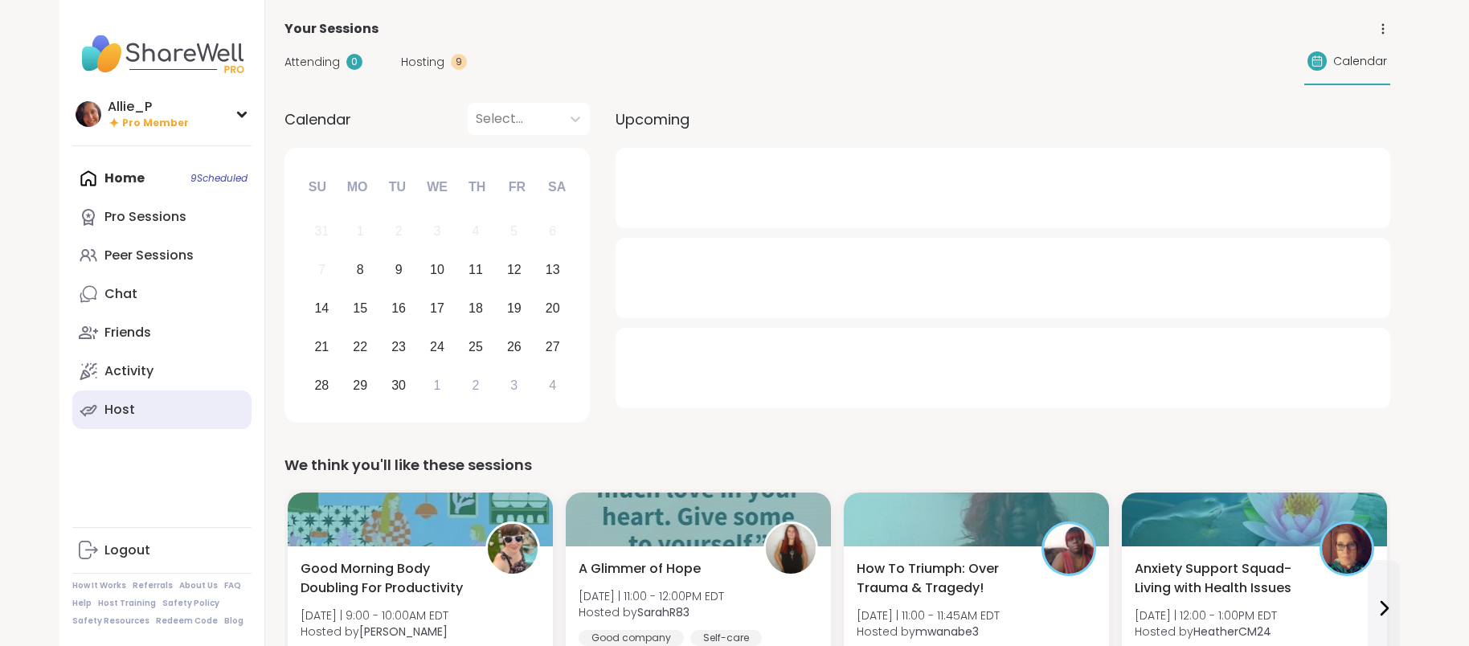
click at [125, 411] on div "Host" at bounding box center [119, 410] width 31 height 18
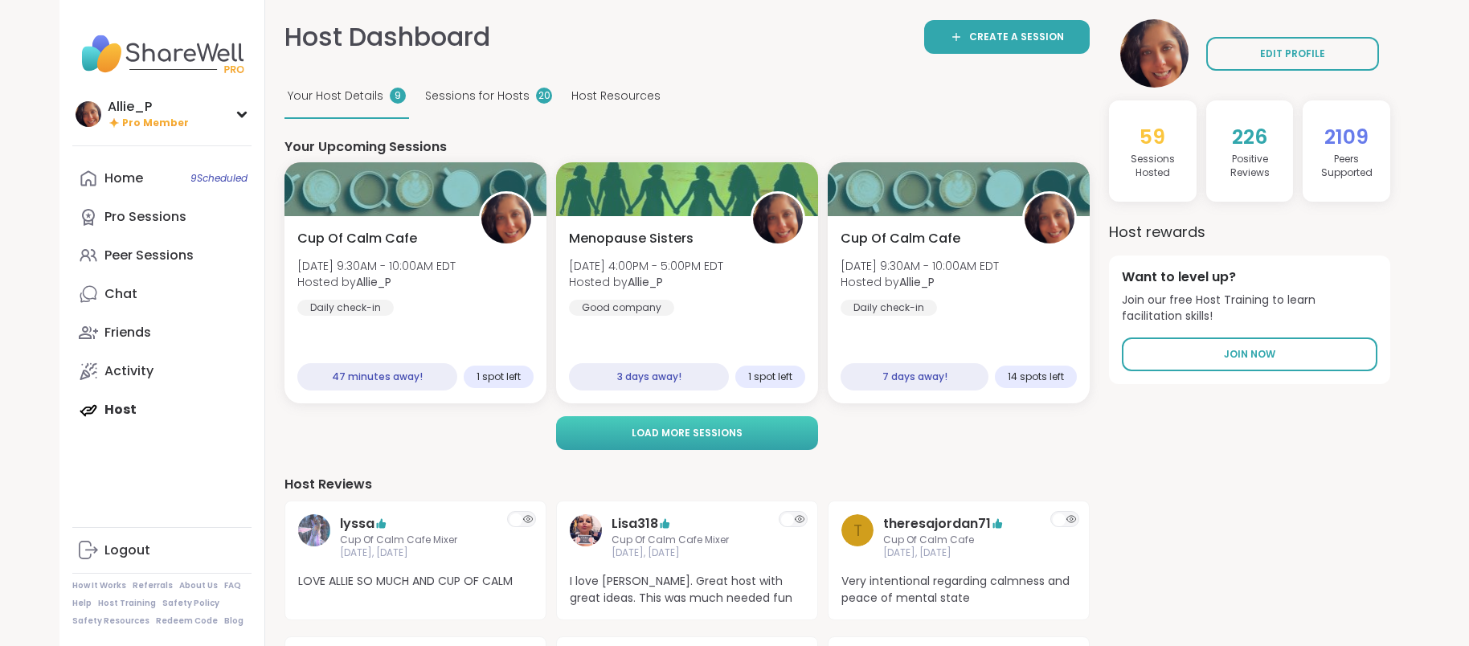
click at [681, 443] on button "Load more sessions" at bounding box center [687, 433] width 262 height 34
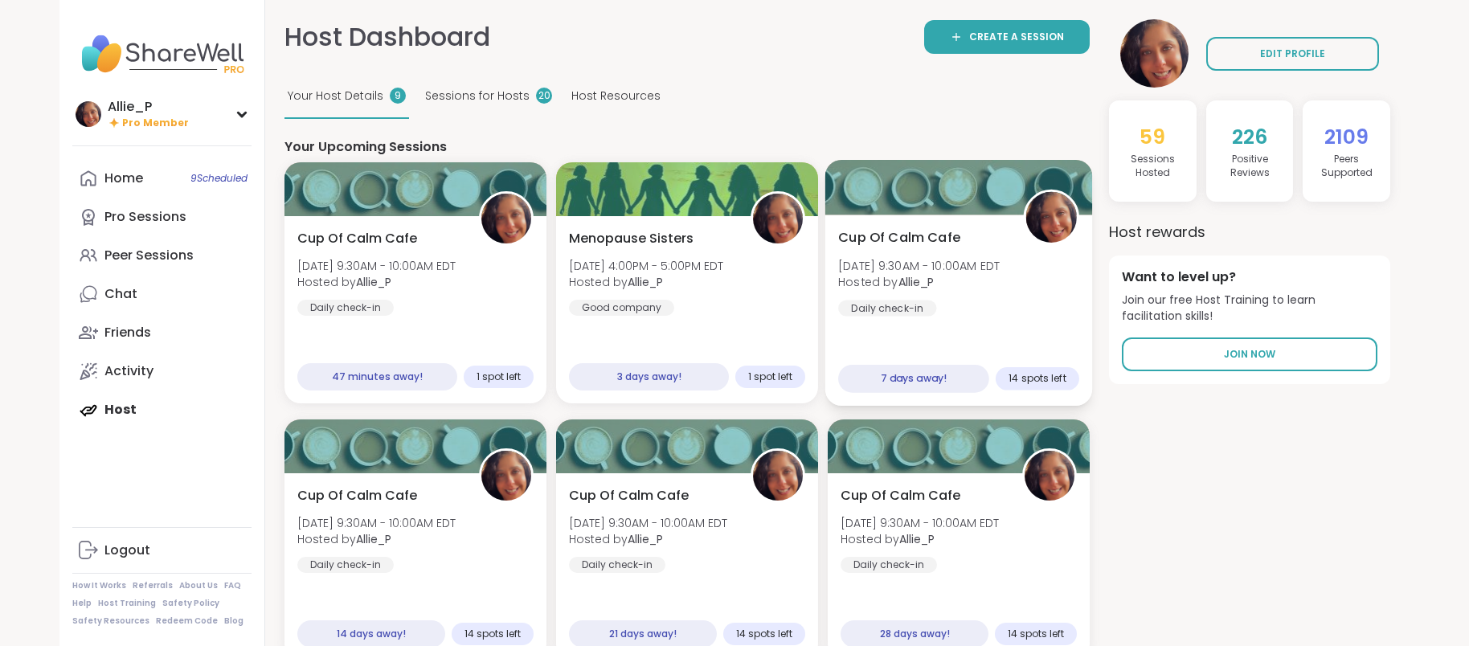
click at [966, 274] on span "Hosted by Allie_P" at bounding box center [918, 282] width 161 height 16
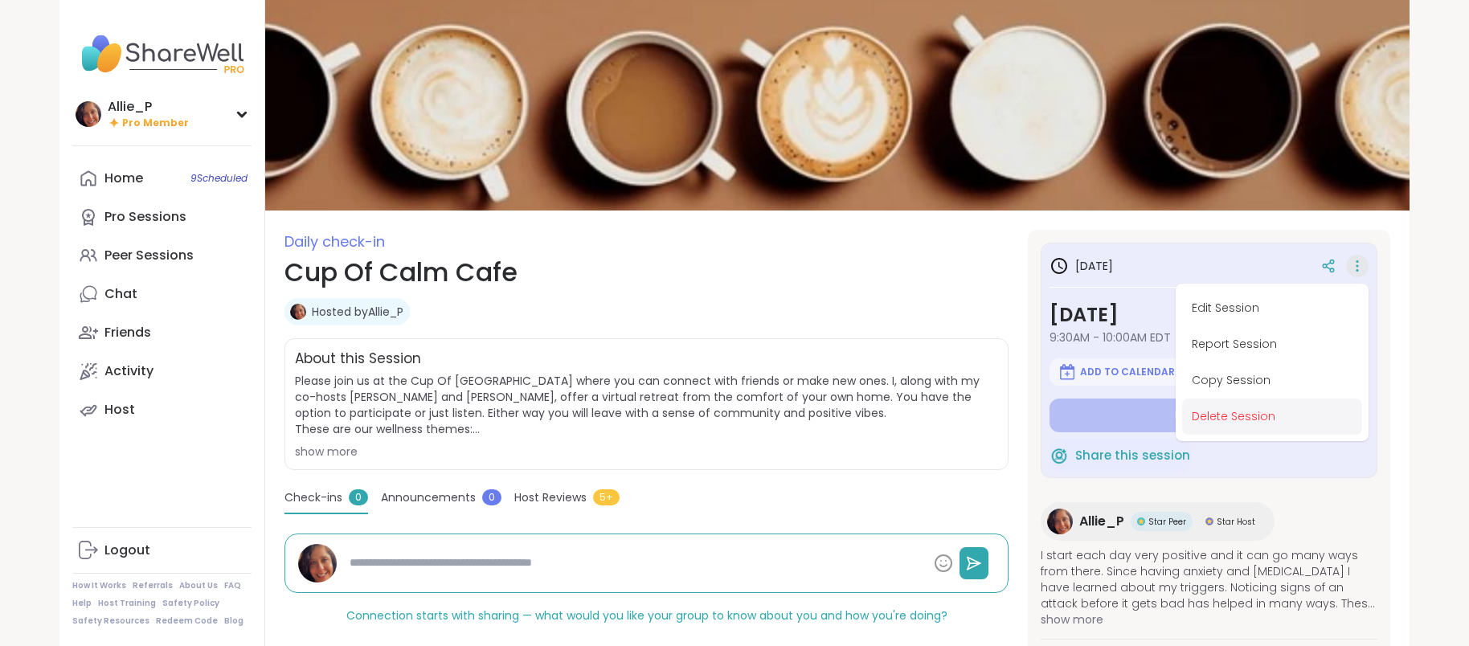
click at [1231, 419] on button "Delete Session" at bounding box center [1272, 416] width 180 height 36
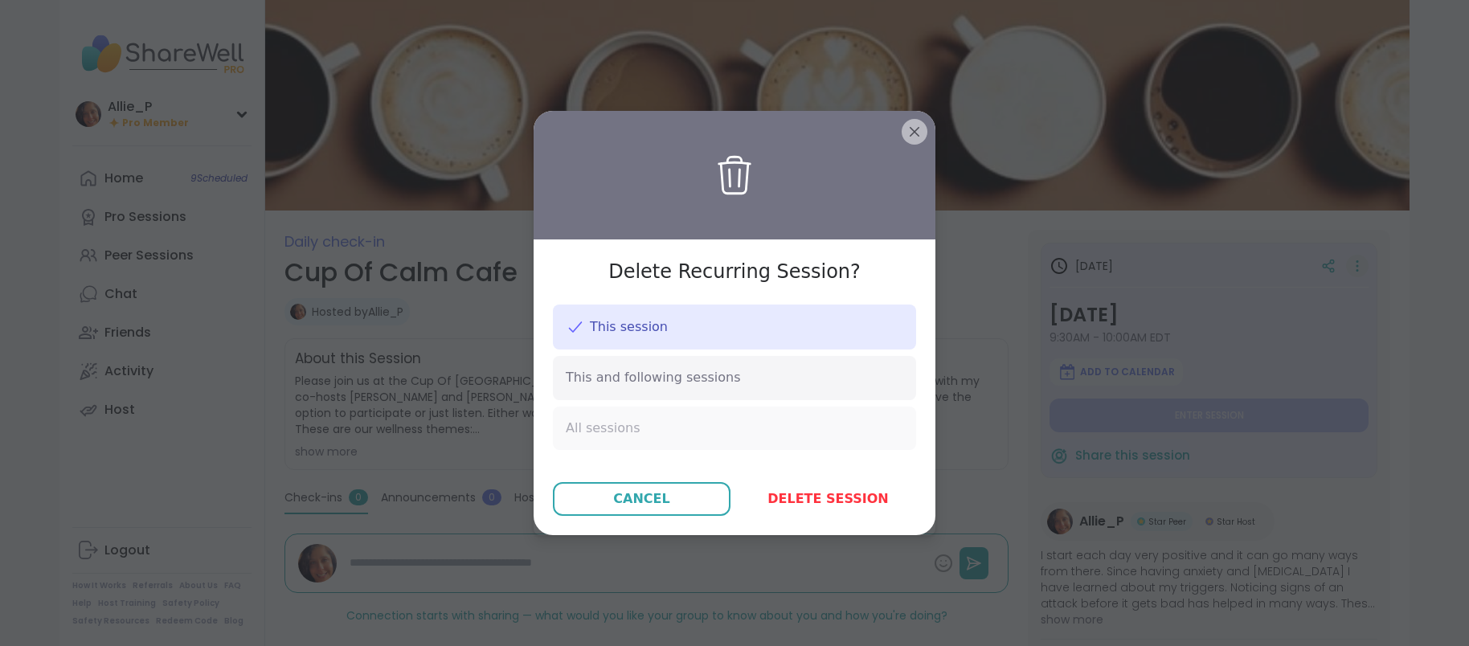
click at [632, 425] on span "All sessions" at bounding box center [603, 428] width 74 height 18
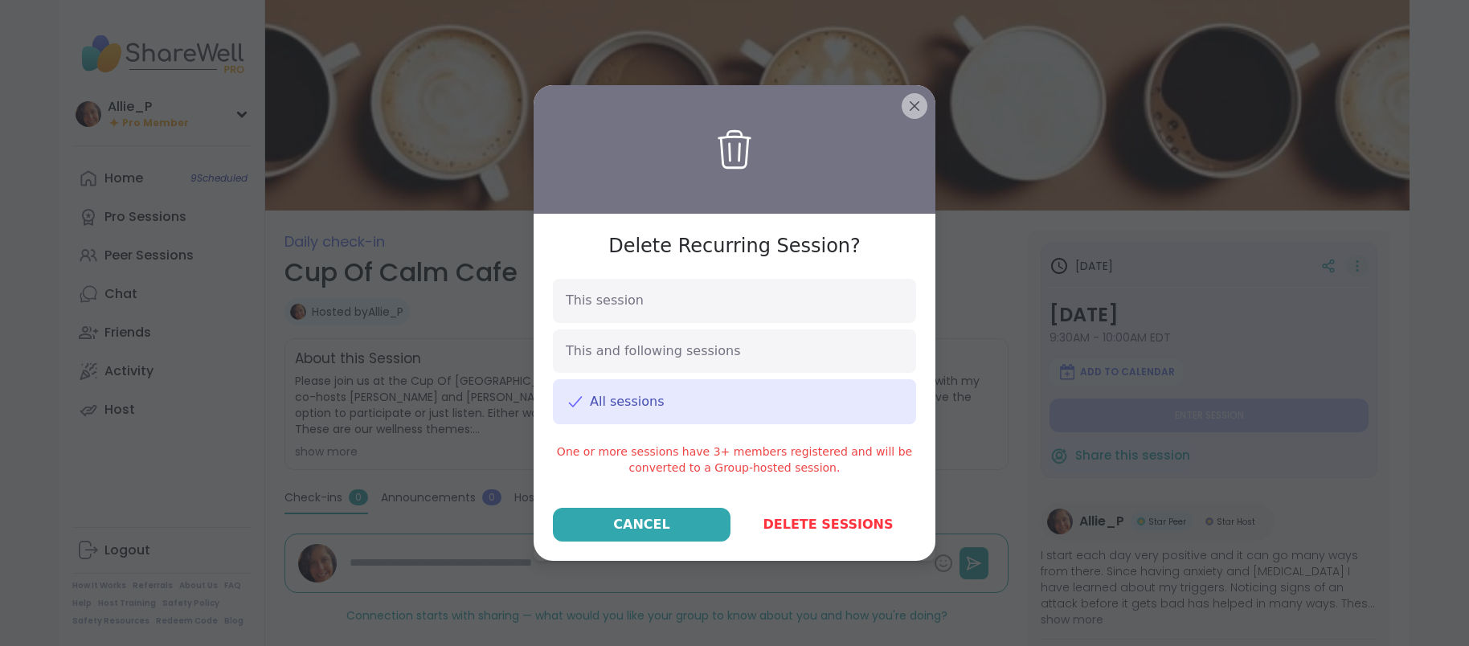
click at [652, 531] on div "Cancel" at bounding box center [641, 524] width 56 height 19
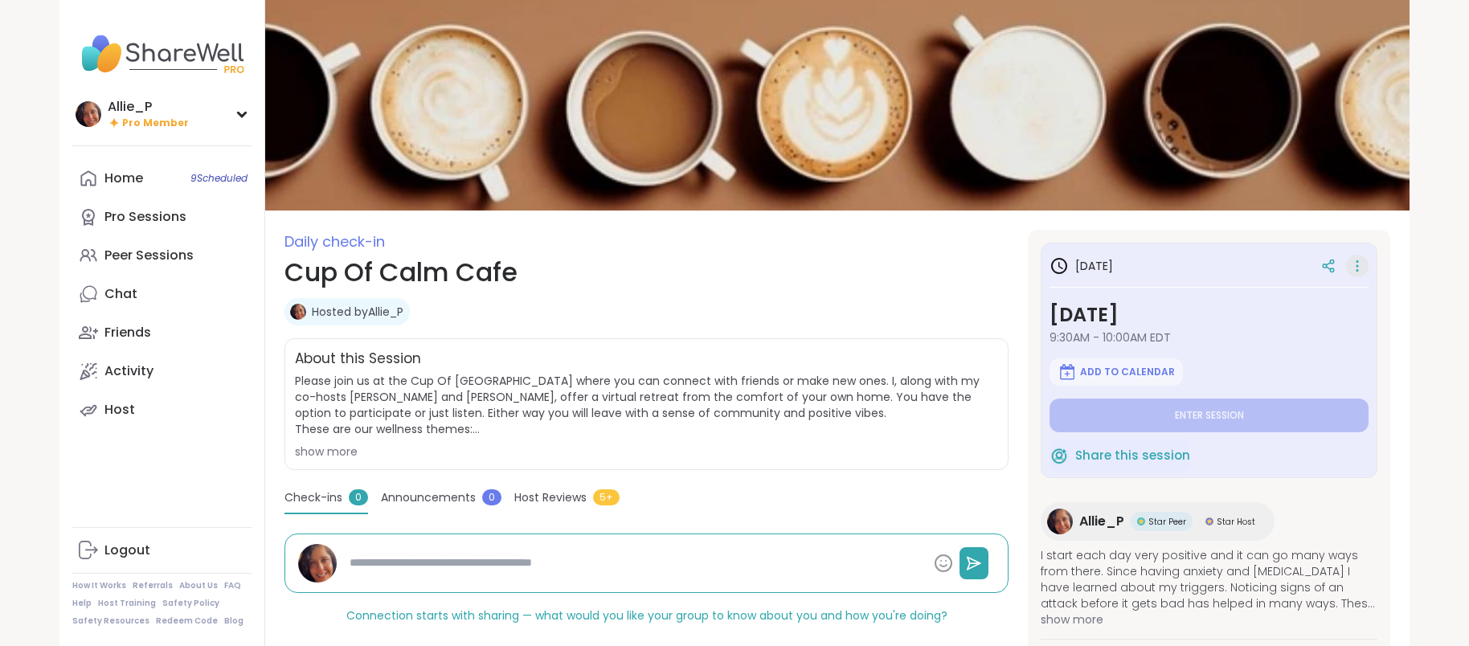
click at [1358, 267] on icon at bounding box center [1357, 266] width 16 height 22
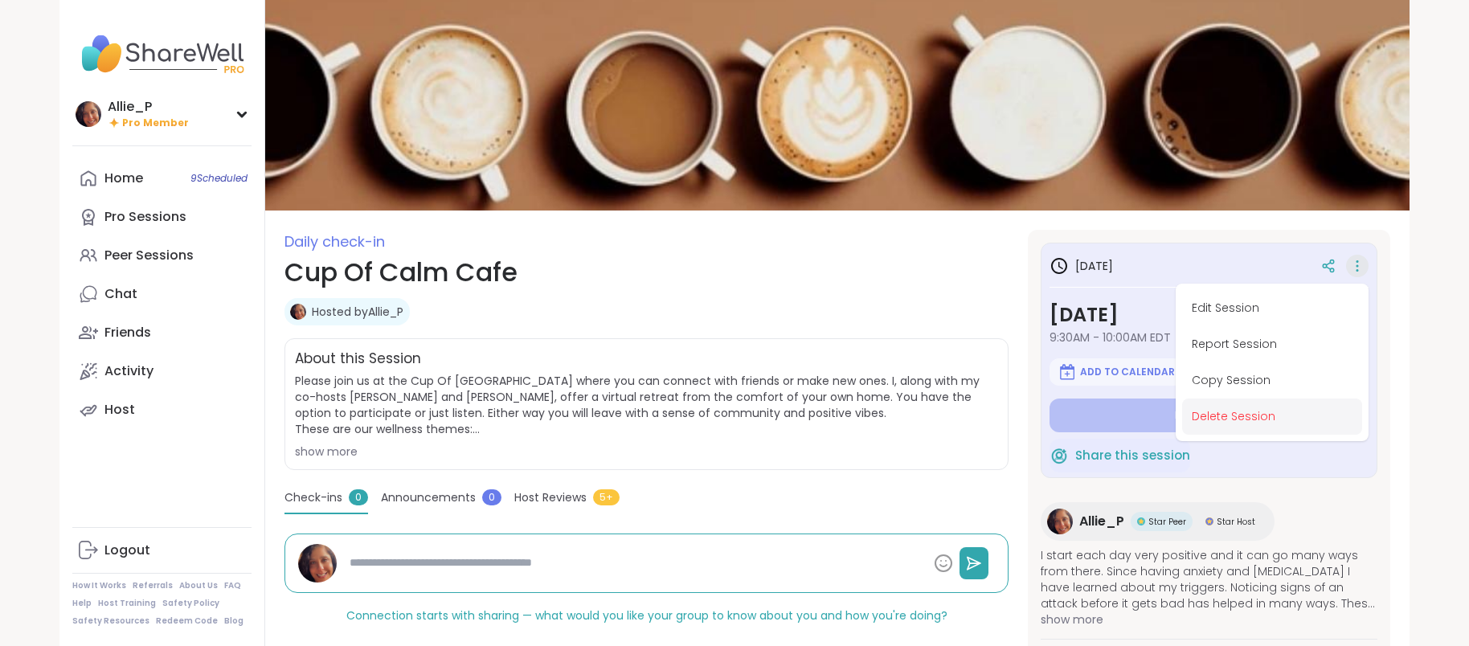
click at [1226, 420] on button "Delete Session" at bounding box center [1272, 416] width 180 height 36
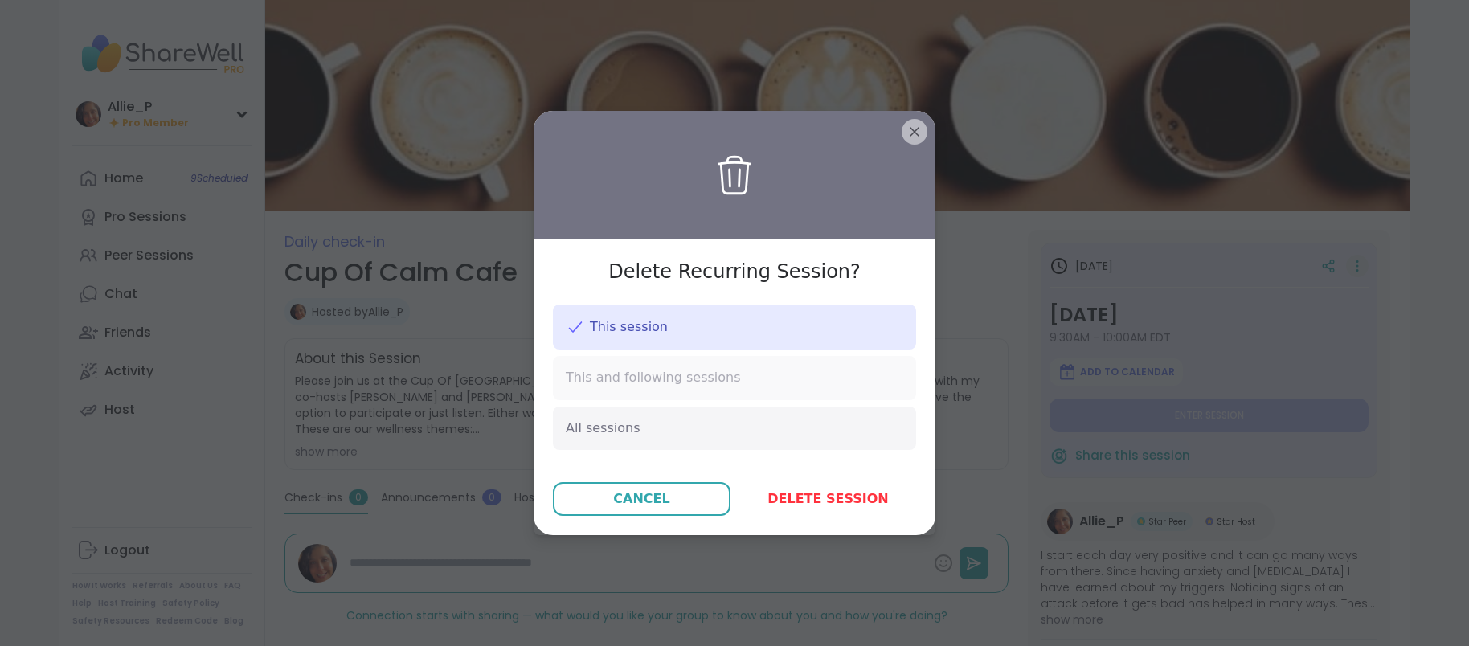
click at [651, 378] on span "This and following sessions" at bounding box center [653, 378] width 175 height 18
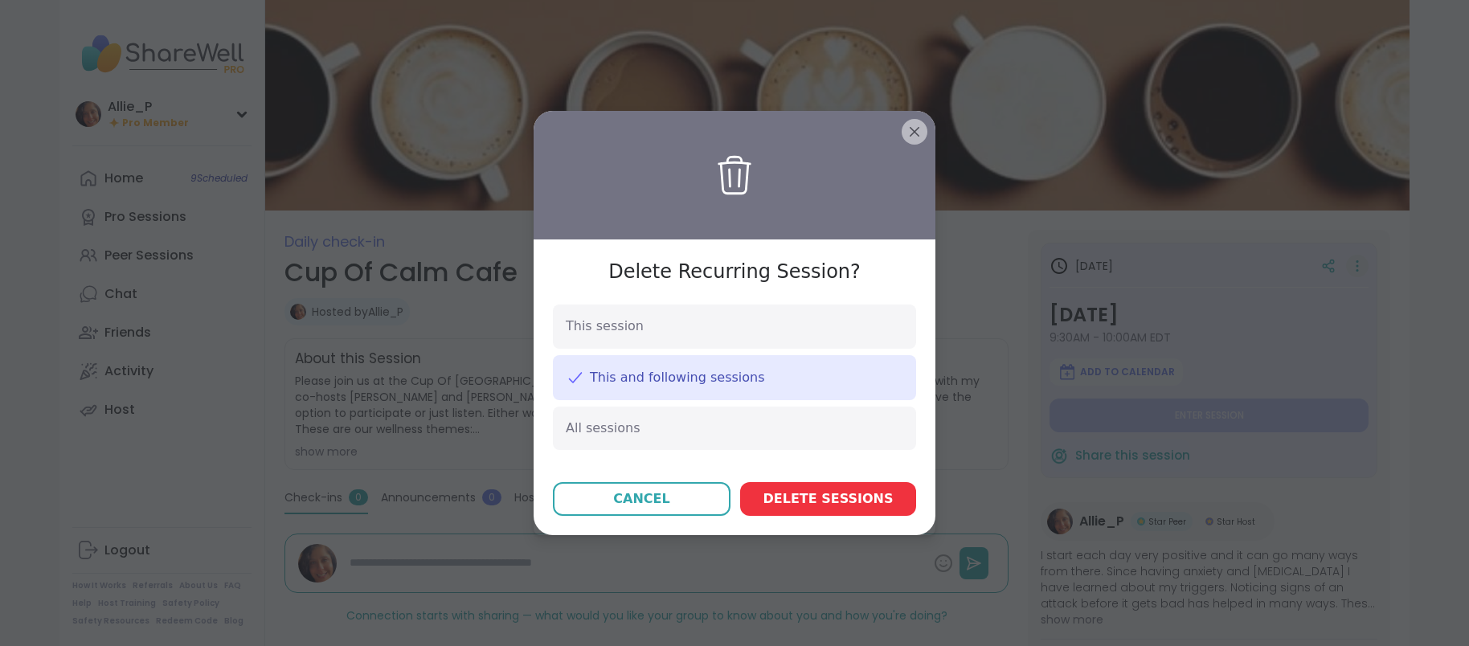
click at [838, 498] on span "Delete session s" at bounding box center [828, 498] width 130 height 19
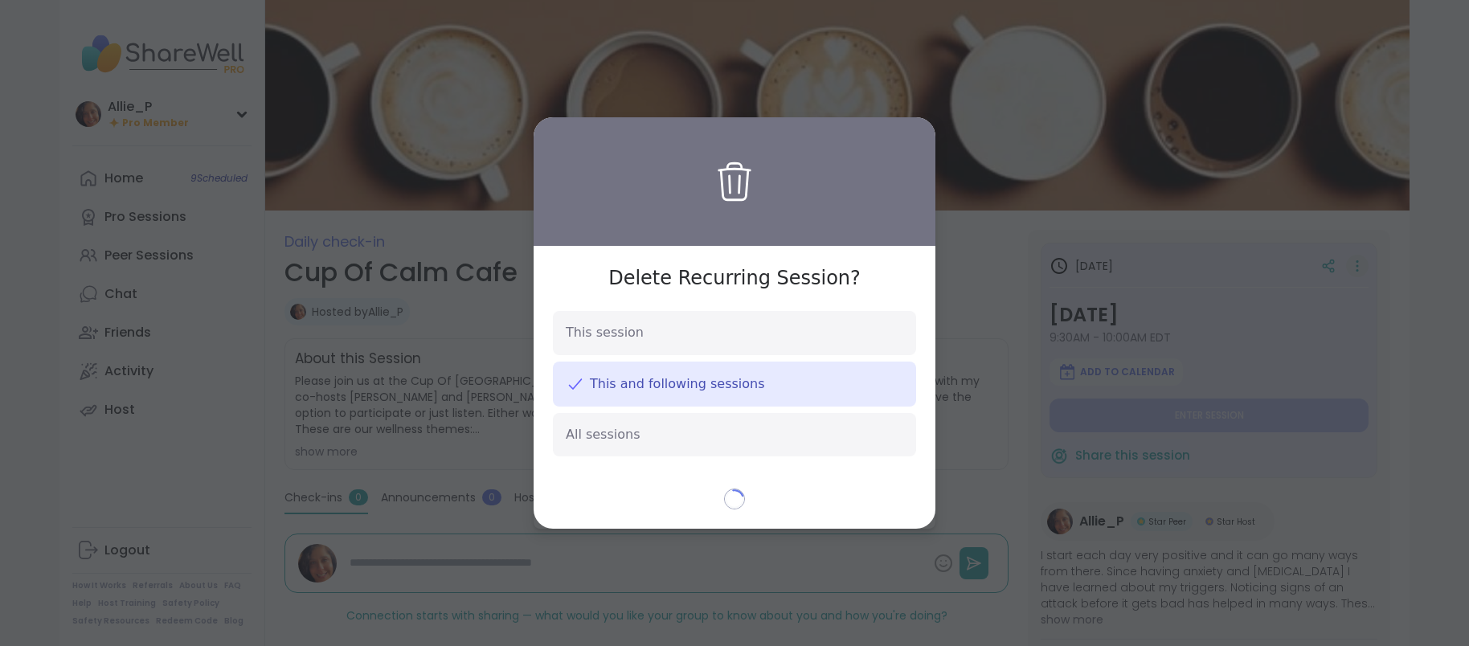
type textarea "*"
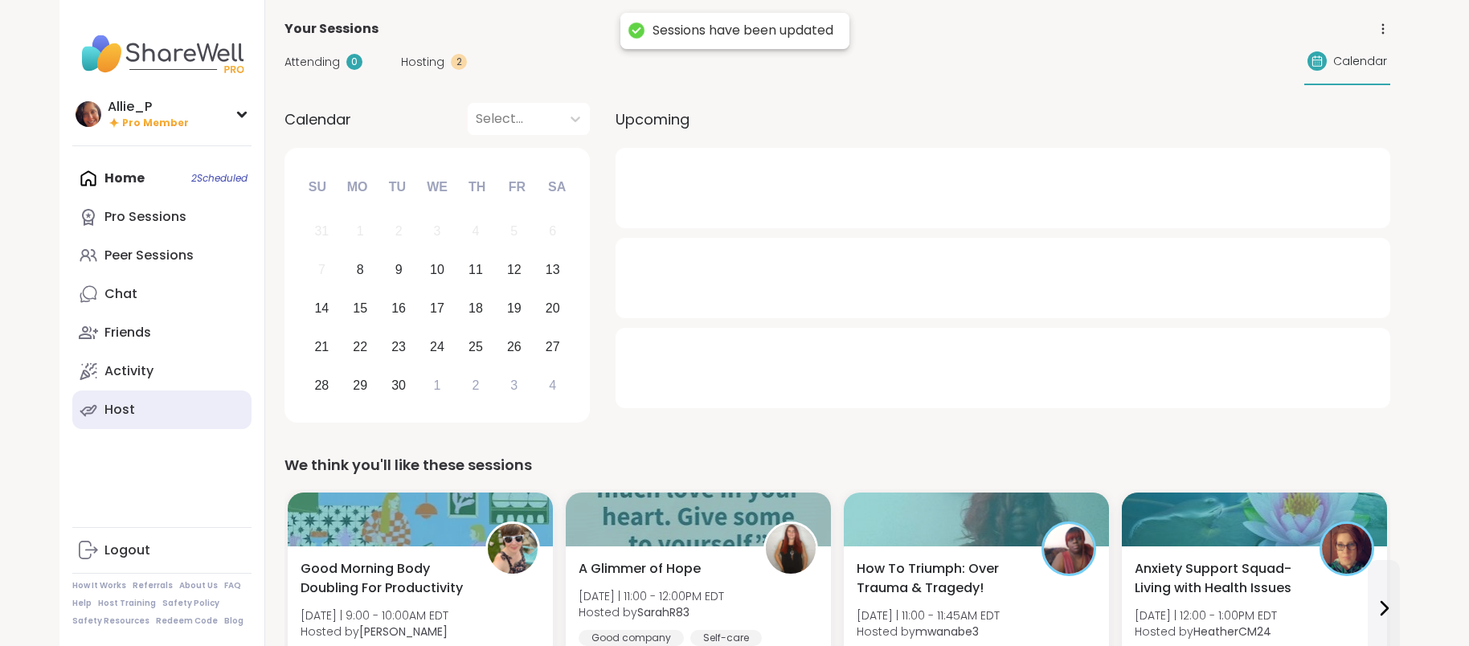
click at [113, 406] on div "Host" at bounding box center [119, 410] width 31 height 18
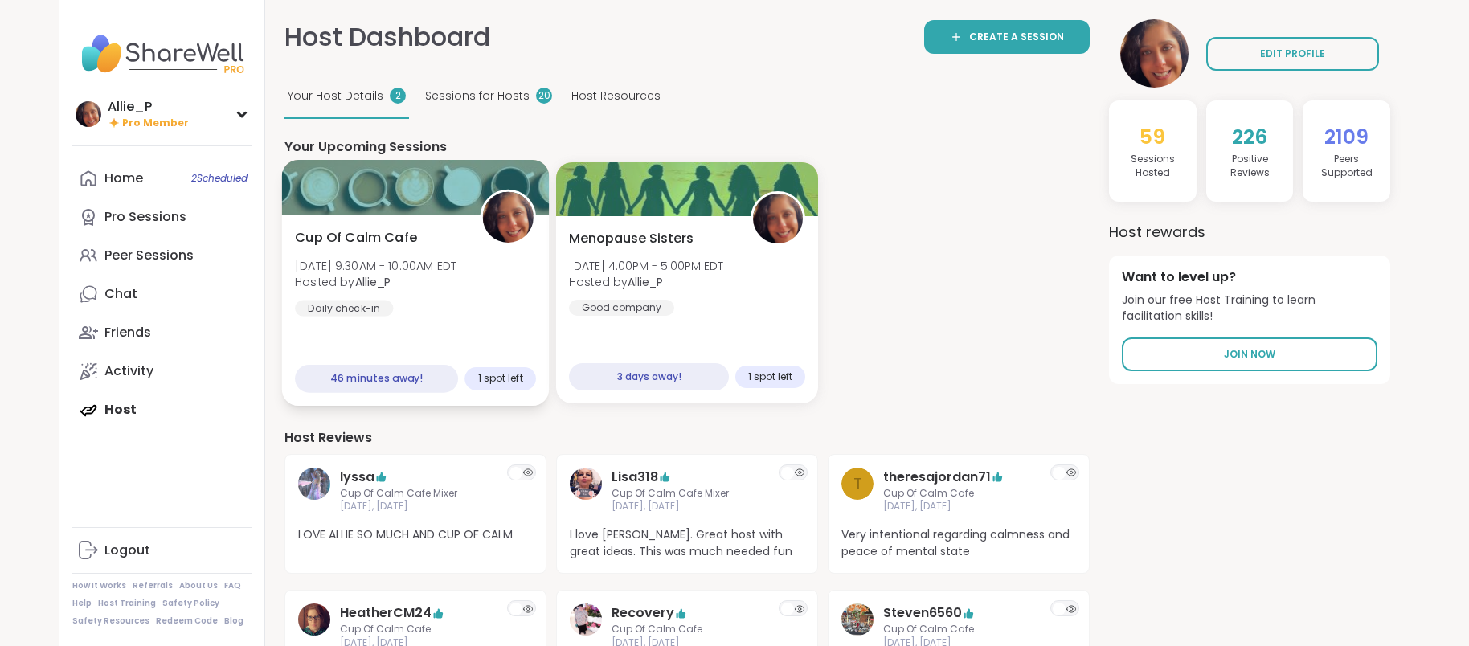
click at [370, 308] on div "Daily check-in" at bounding box center [344, 308] width 98 height 16
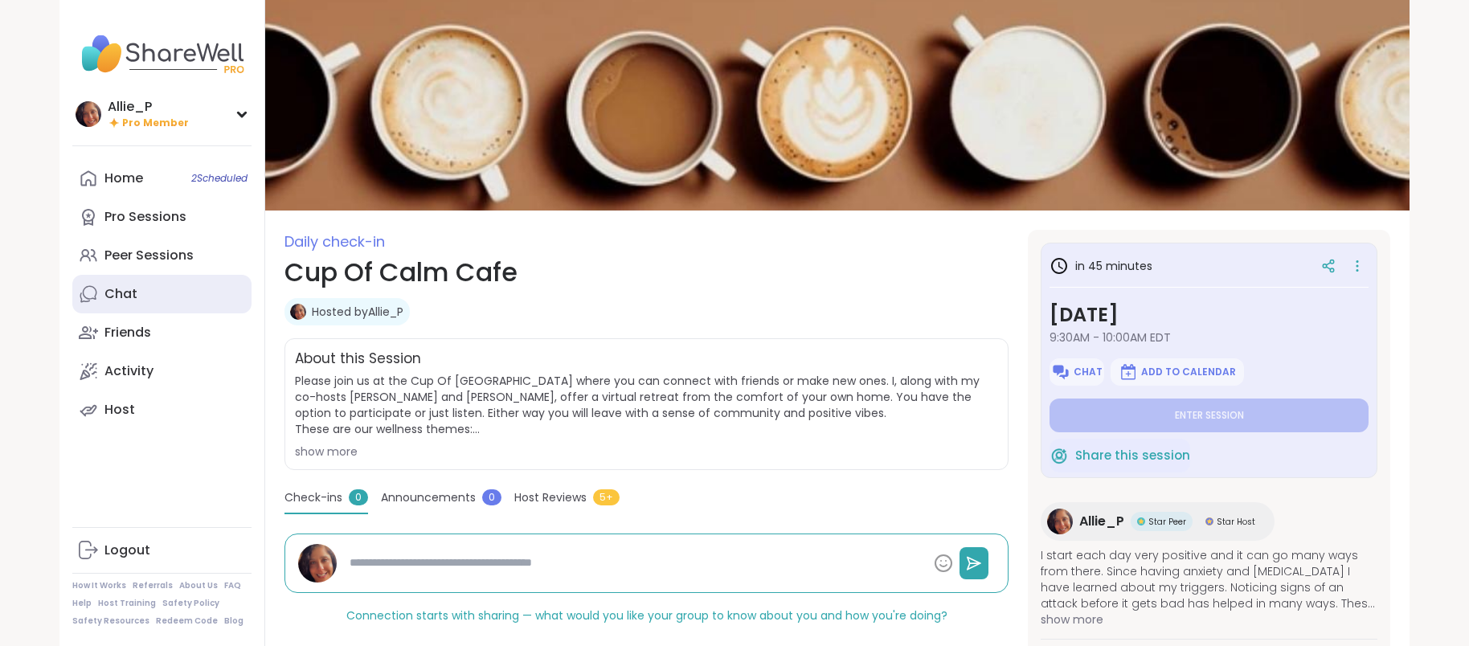
click at [145, 295] on link "Chat" at bounding box center [161, 294] width 179 height 39
type textarea "*"
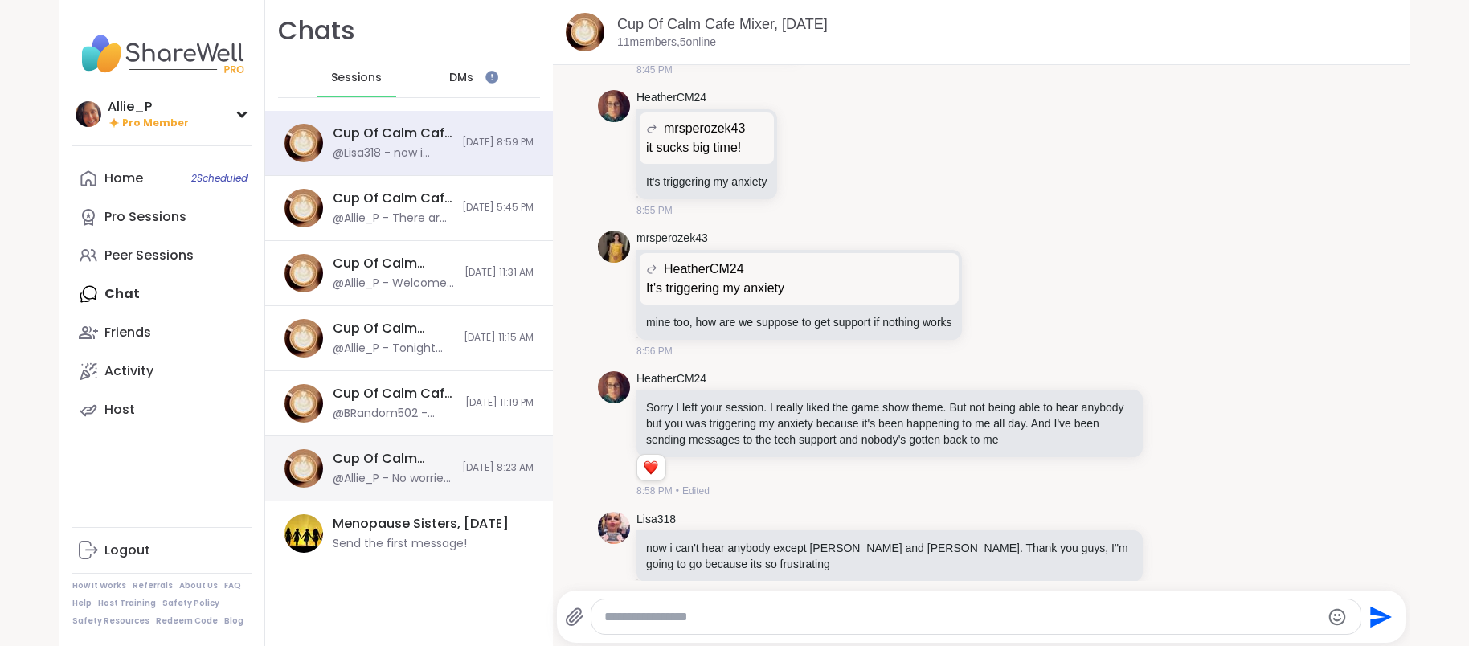
click at [415, 476] on div "@Allie_P - No worries. We all have days like that. You needed rest. I'm glad yo…" at bounding box center [393, 479] width 120 height 16
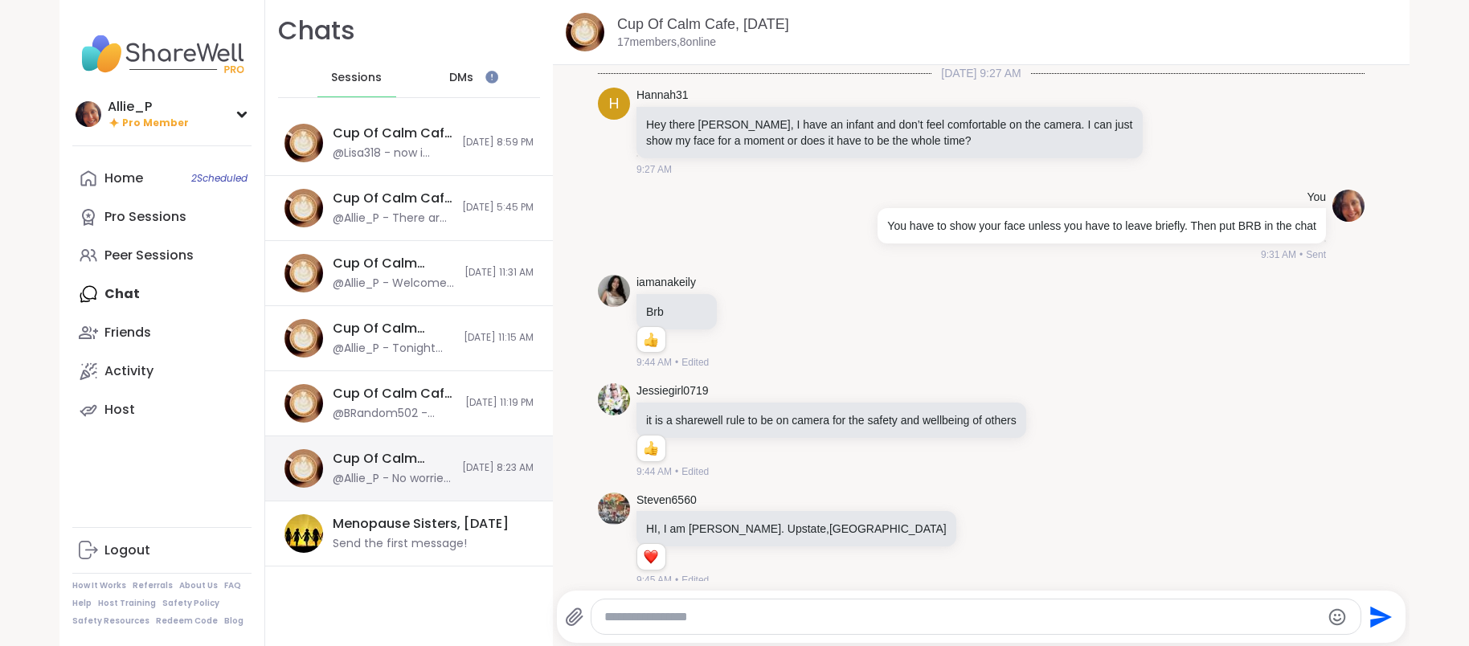
scroll to position [8274, 0]
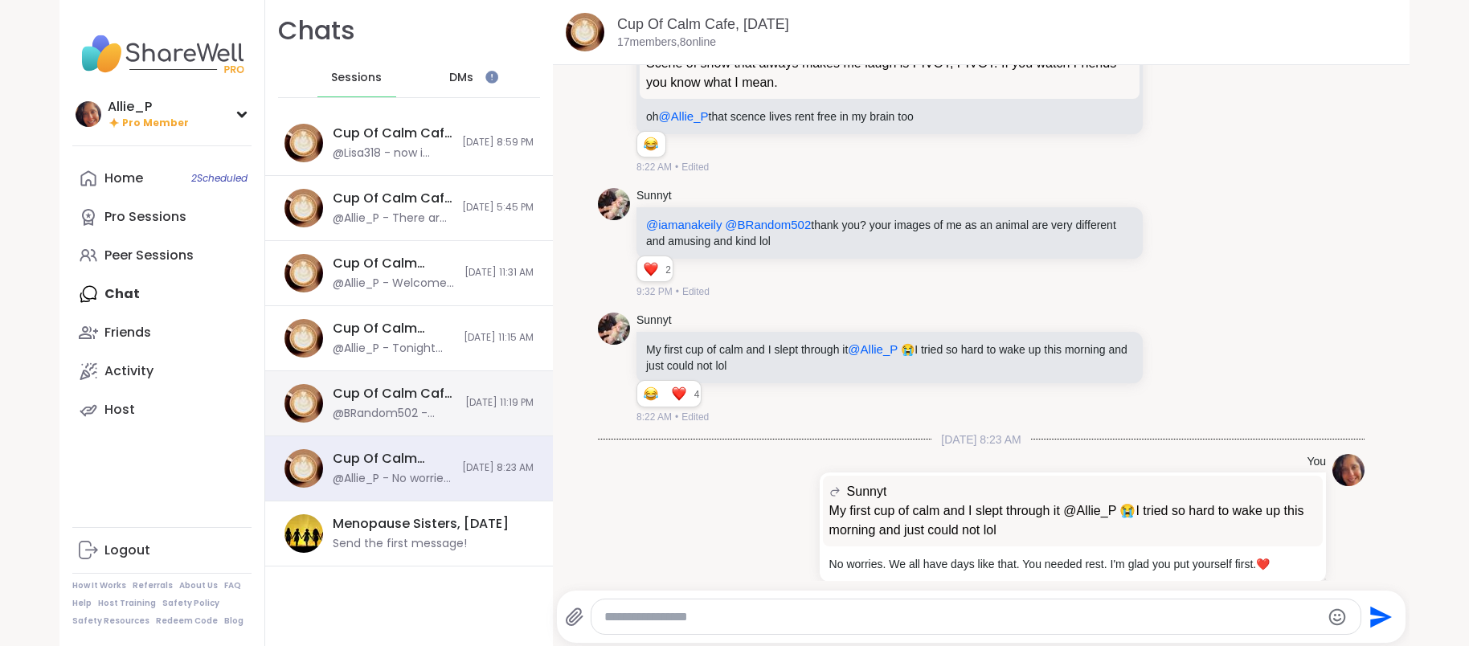
click at [417, 407] on div "@BRandom502 - Boomer Sooner! Lol" at bounding box center [394, 414] width 123 height 16
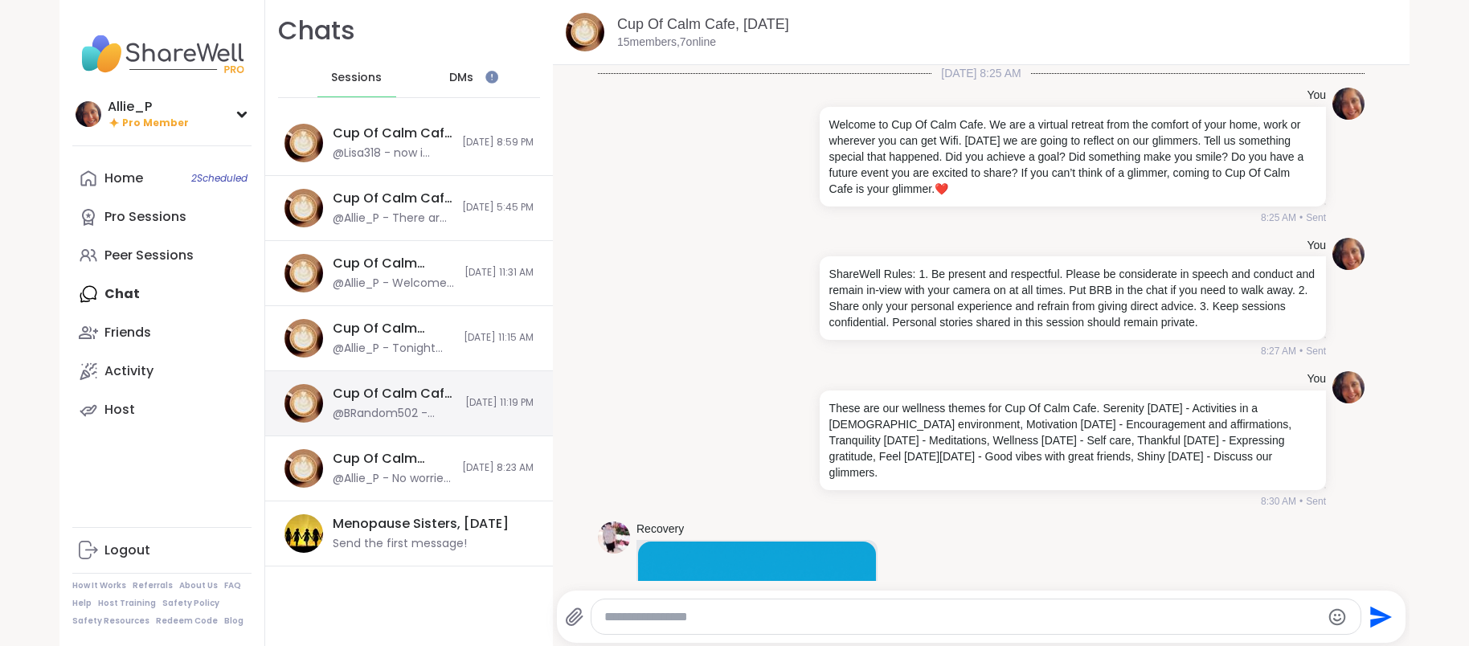
scroll to position [3609, 0]
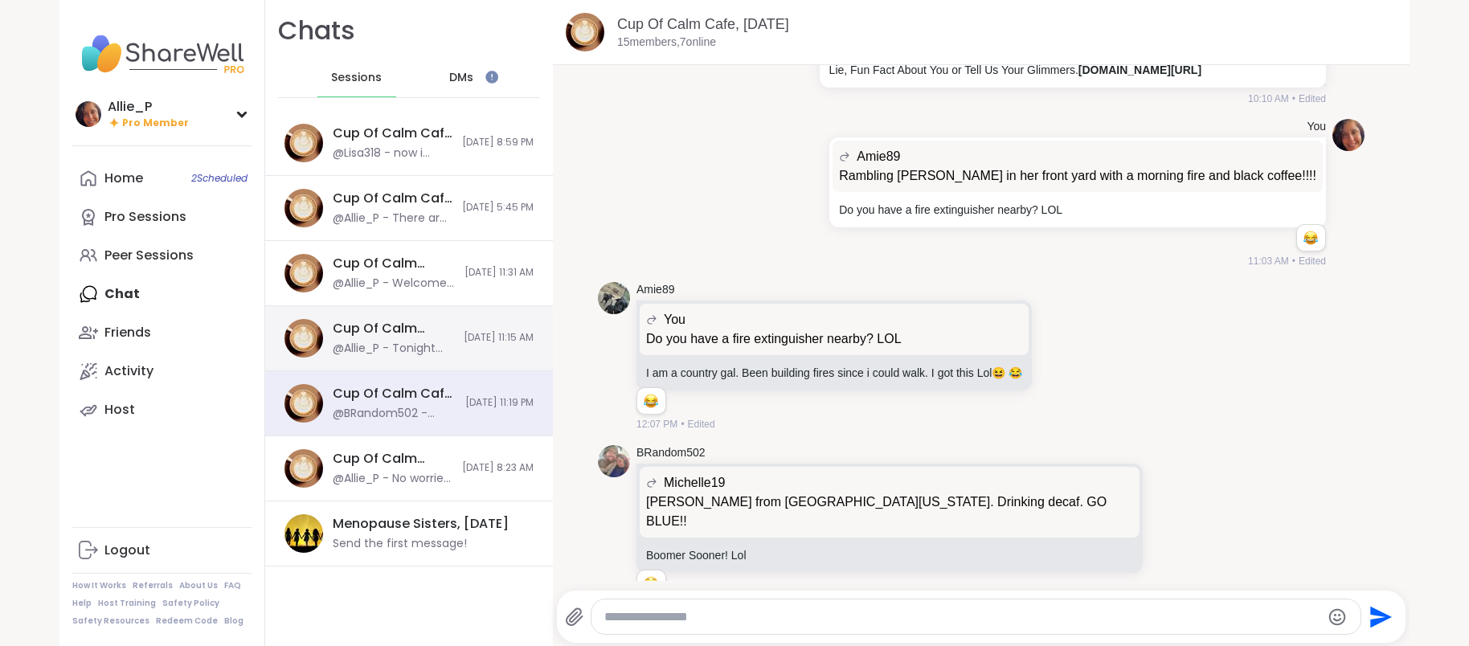
click at [435, 345] on div "@Allie_P - Tonight we are hosting a Cup Of Calm Cafe Mixer. It is a casually se…" at bounding box center [393, 349] width 121 height 16
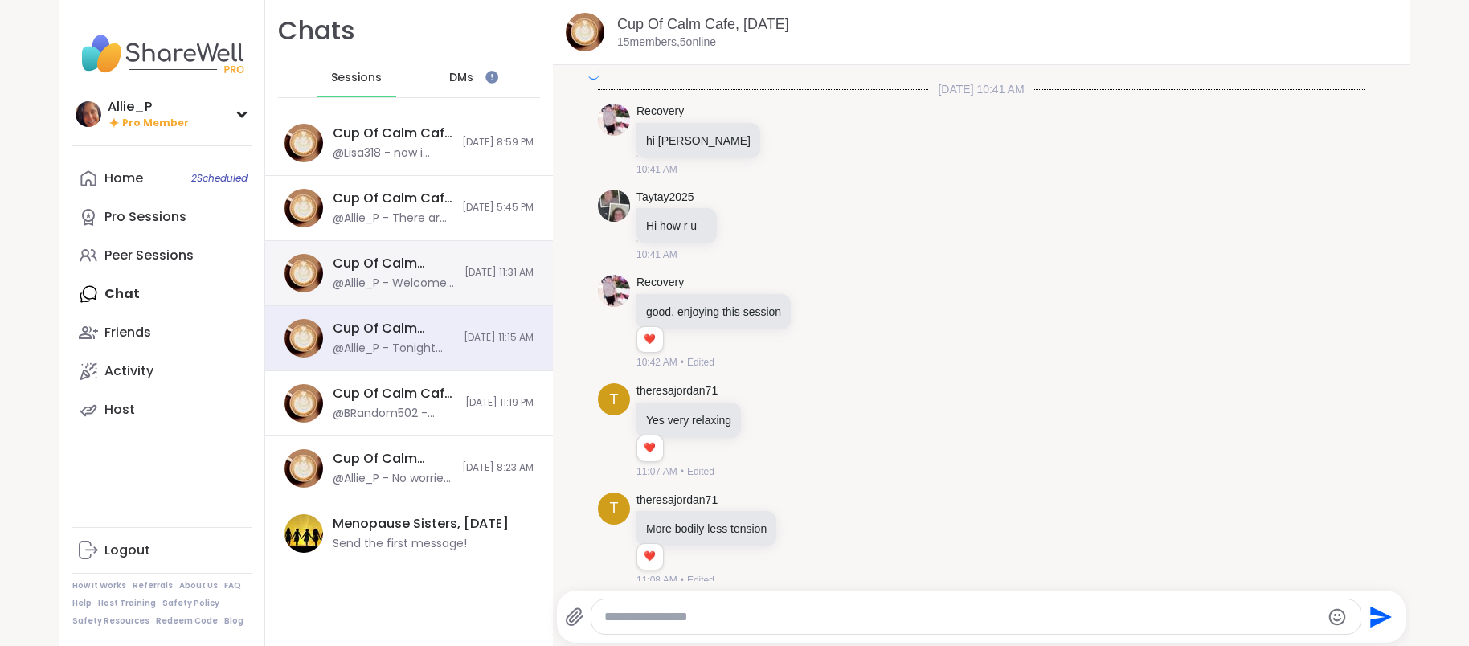
click at [433, 276] on div "@Allie_P - Welcome to Cup Of Calm Cafe. We are a virtual retreat from the comfo…" at bounding box center [394, 284] width 122 height 16
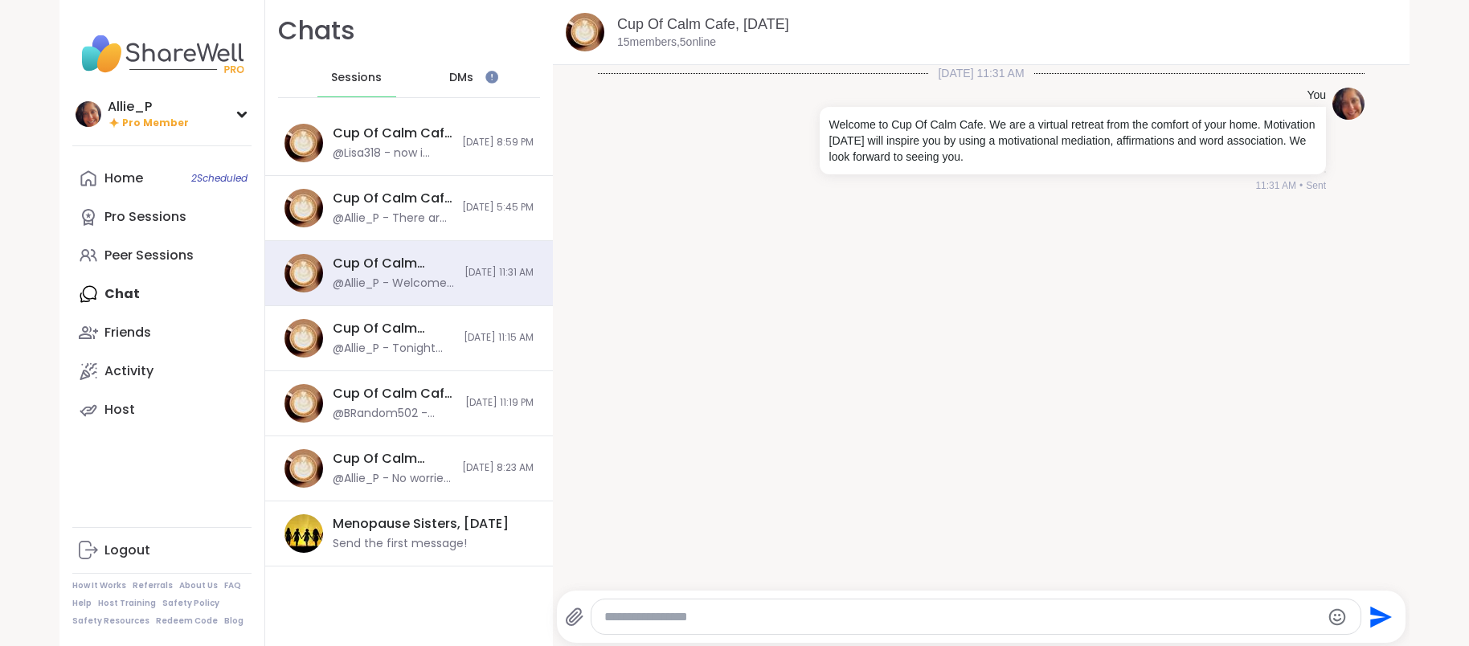
click at [643, 607] on div at bounding box center [975, 616] width 768 height 35
click at [639, 620] on textarea "Type your message" at bounding box center [961, 617] width 715 height 16
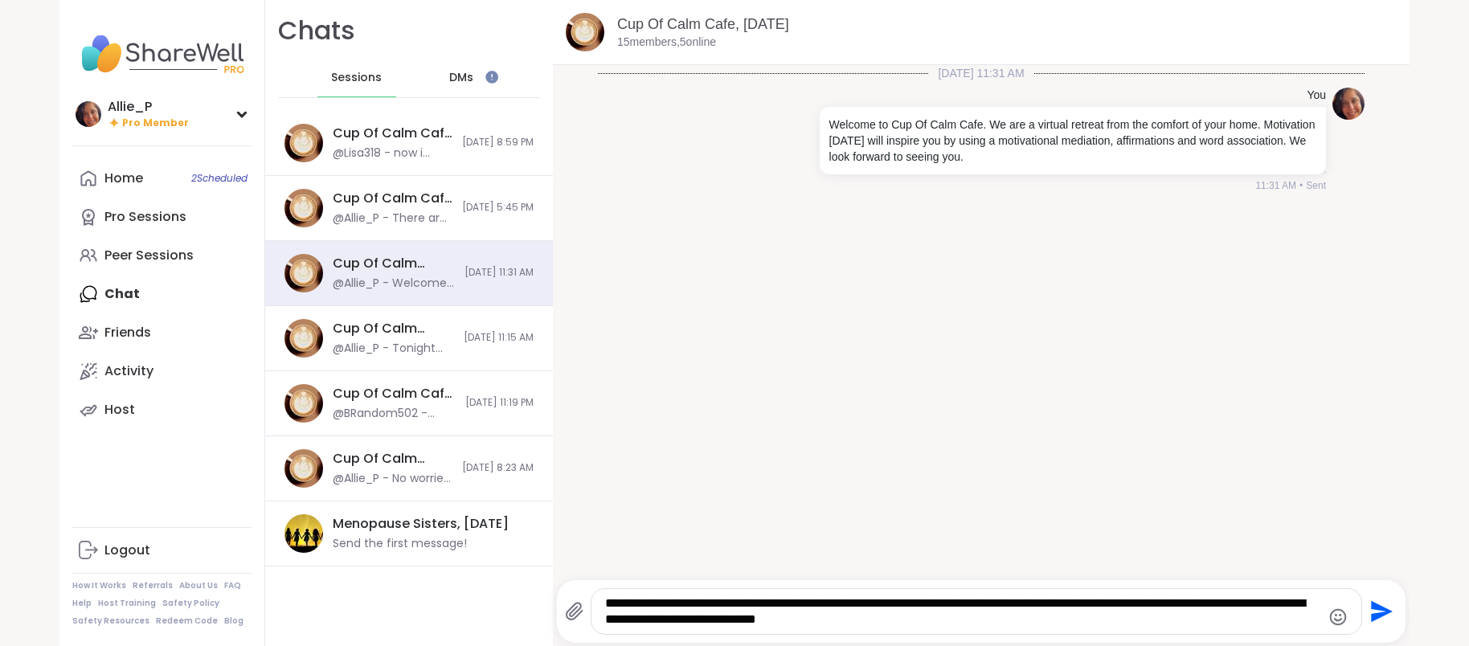
click at [1236, 602] on textarea "**********" at bounding box center [962, 611] width 715 height 32
click at [952, 619] on textarea "**********" at bounding box center [962, 611] width 715 height 32
click at [1001, 621] on textarea "**********" at bounding box center [962, 611] width 715 height 32
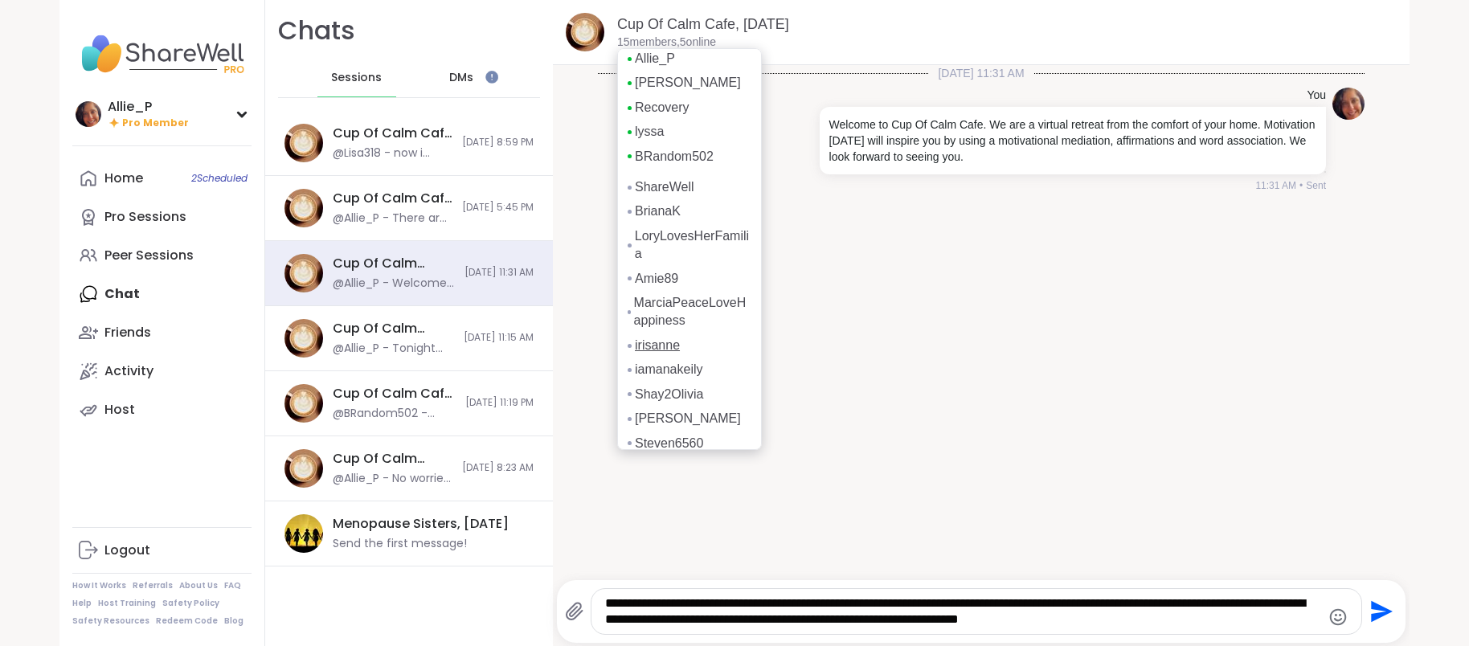
scroll to position [21, 0]
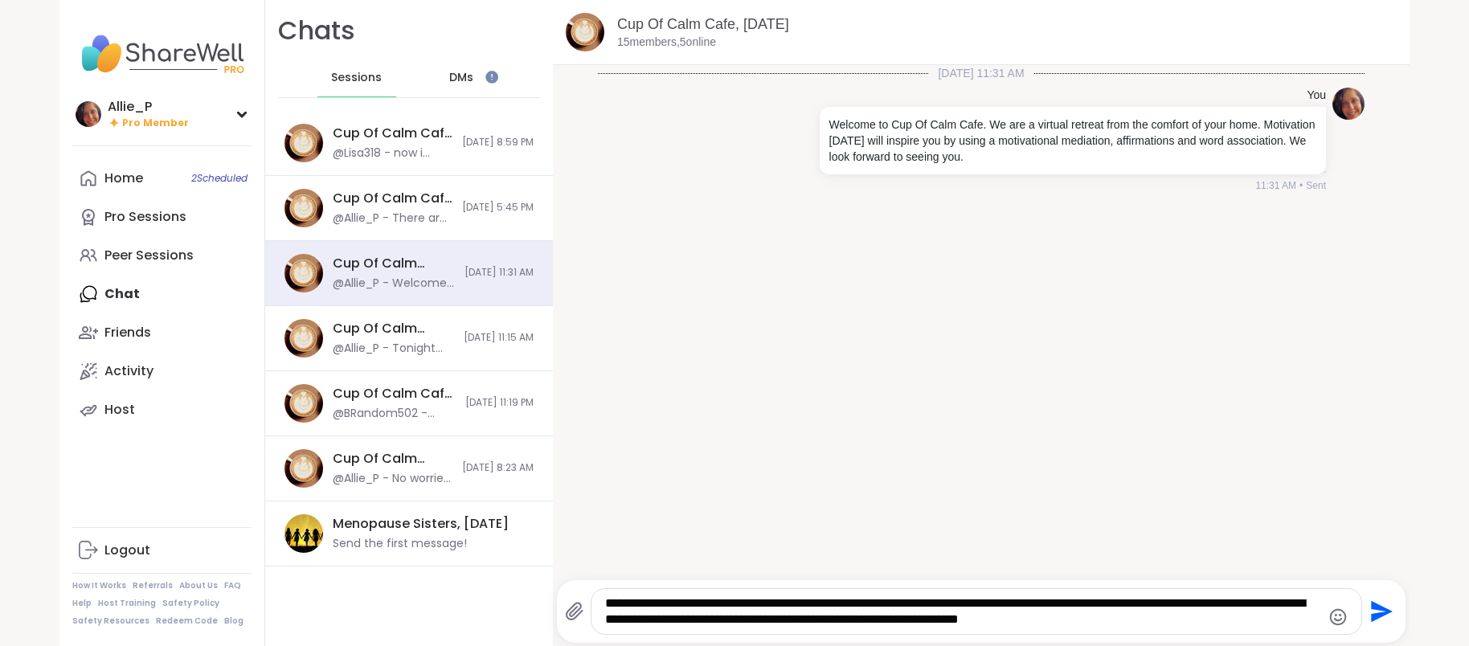
click at [1180, 624] on textarea "**********" at bounding box center [962, 611] width 715 height 32
drag, startPoint x: 919, startPoint y: 620, endPoint x: 981, endPoint y: 616, distance: 62.0
click at [920, 620] on textarea "**********" at bounding box center [962, 611] width 715 height 32
click at [1176, 622] on textarea "**********" at bounding box center [962, 611] width 715 height 32
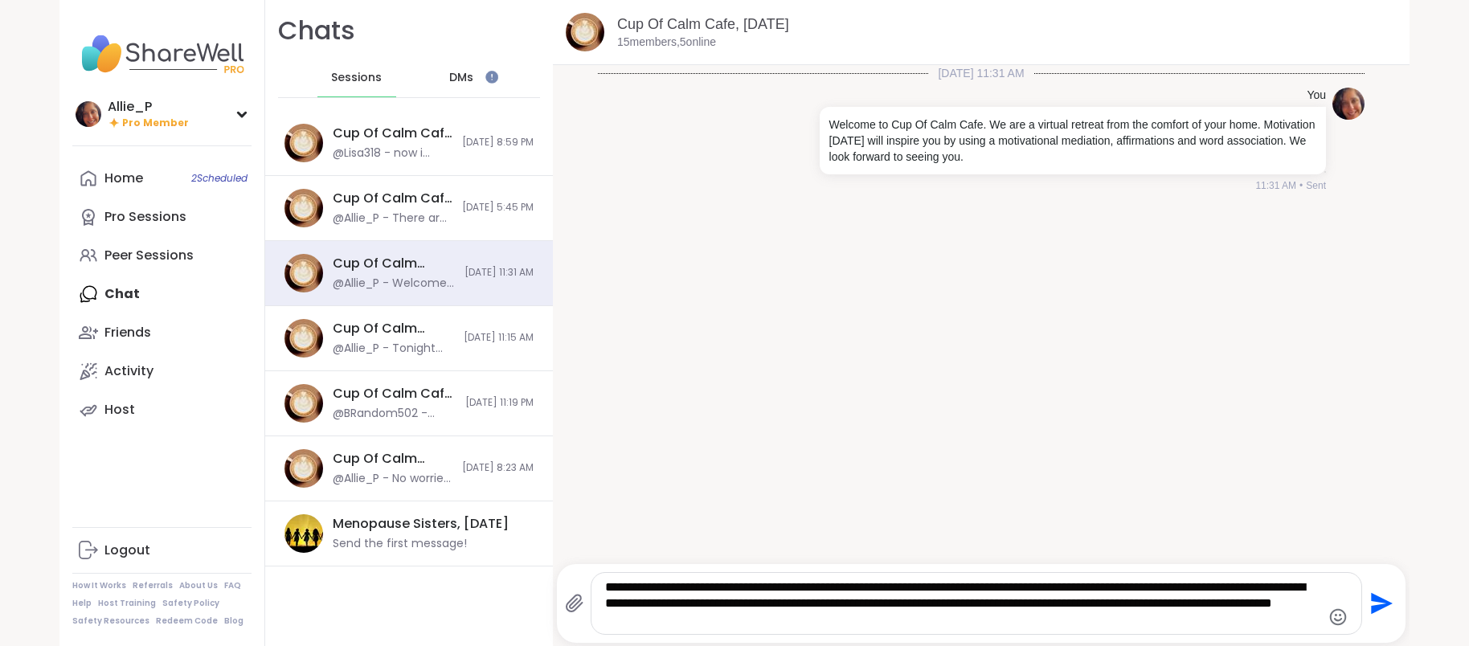
click at [868, 623] on textarea "**********" at bounding box center [962, 603] width 715 height 48
click at [1334, 616] on icon "Emoji picker" at bounding box center [1337, 616] width 19 height 19
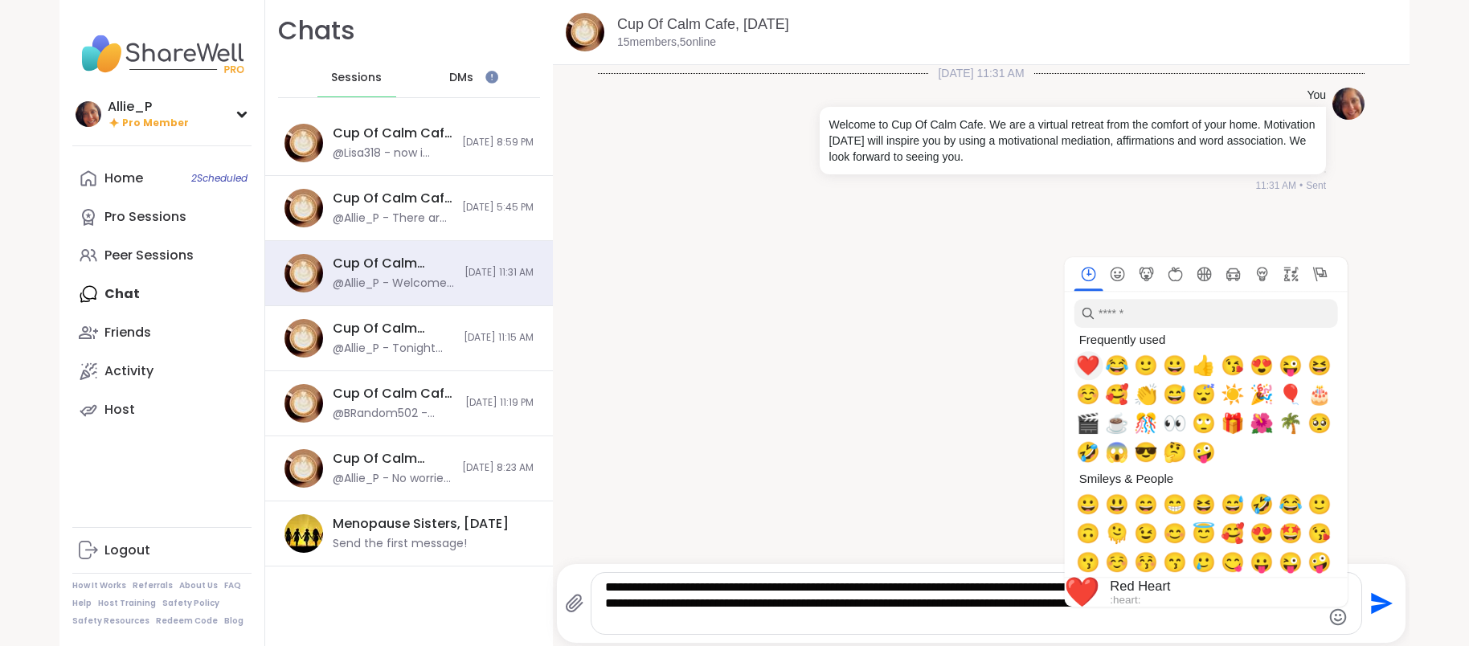
click at [1088, 364] on span "❤️" at bounding box center [1088, 365] width 24 height 22
click at [847, 430] on div "[DATE] 11:31 AM You Welcome to Cup Of Calm Cafe. We are a virtual retreat from …" at bounding box center [981, 309] width 856 height 489
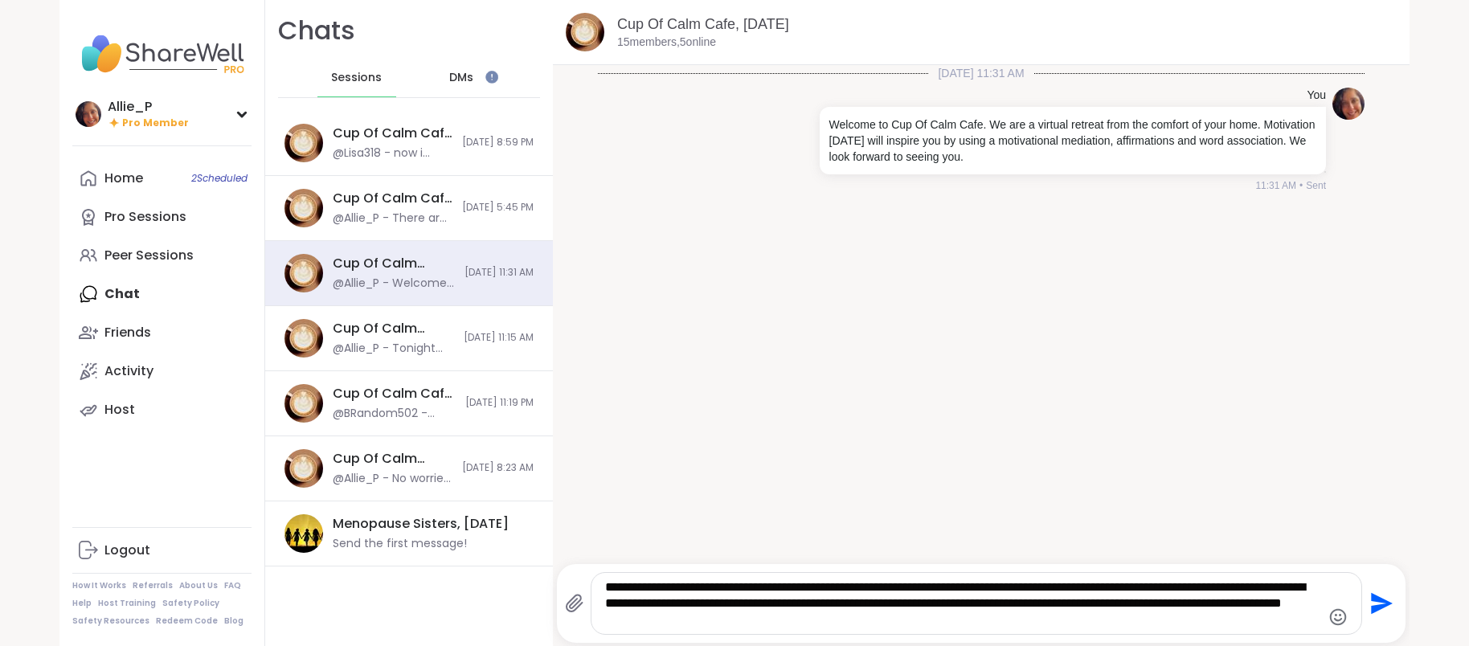
click at [913, 599] on textarea "**********" at bounding box center [962, 603] width 715 height 48
type textarea "**********"
click at [1381, 603] on icon "Send" at bounding box center [1380, 603] width 26 height 26
